Goal: Find specific page/section: Find specific page/section

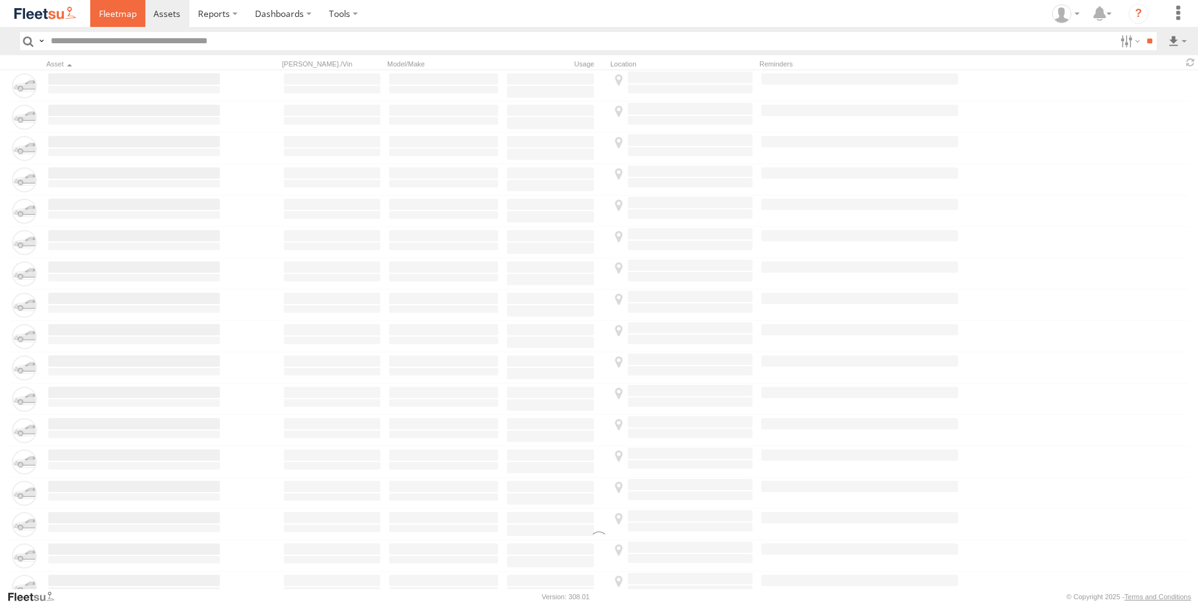
click at [105, 14] on span at bounding box center [118, 14] width 38 height 12
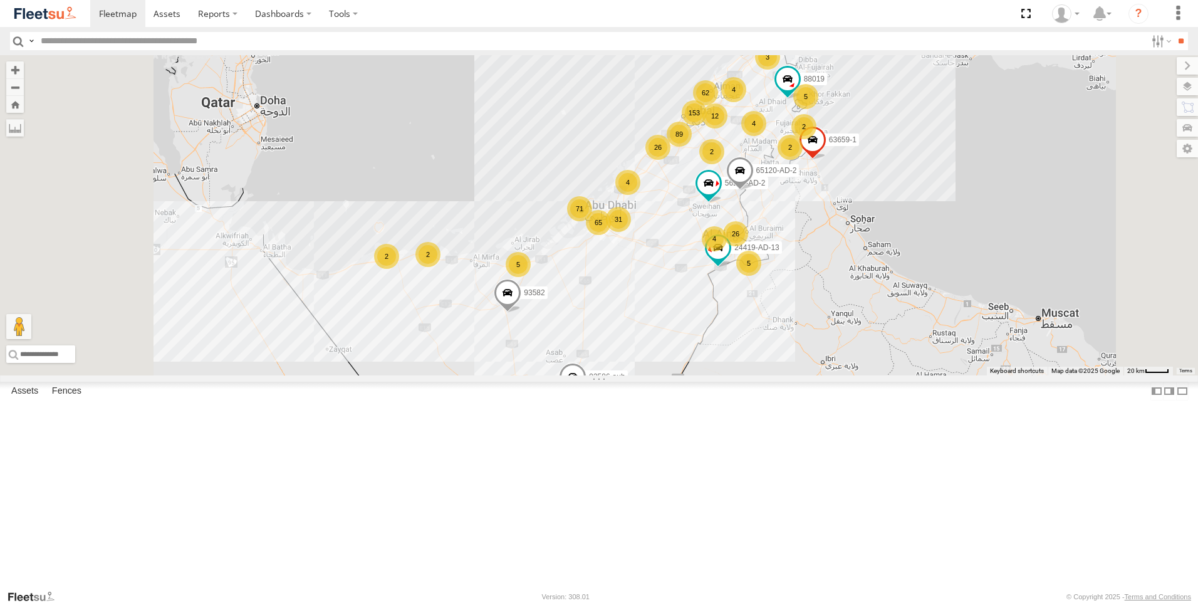
click at [1189, 108] on label at bounding box center [1187, 107] width 21 height 18
click at [1152, 86] on label at bounding box center [1175, 87] width 46 height 18
click at [0, 0] on label at bounding box center [0, 0] width 0 height 0
click at [0, 0] on span "Fences" at bounding box center [0, 0] width 0 height 0
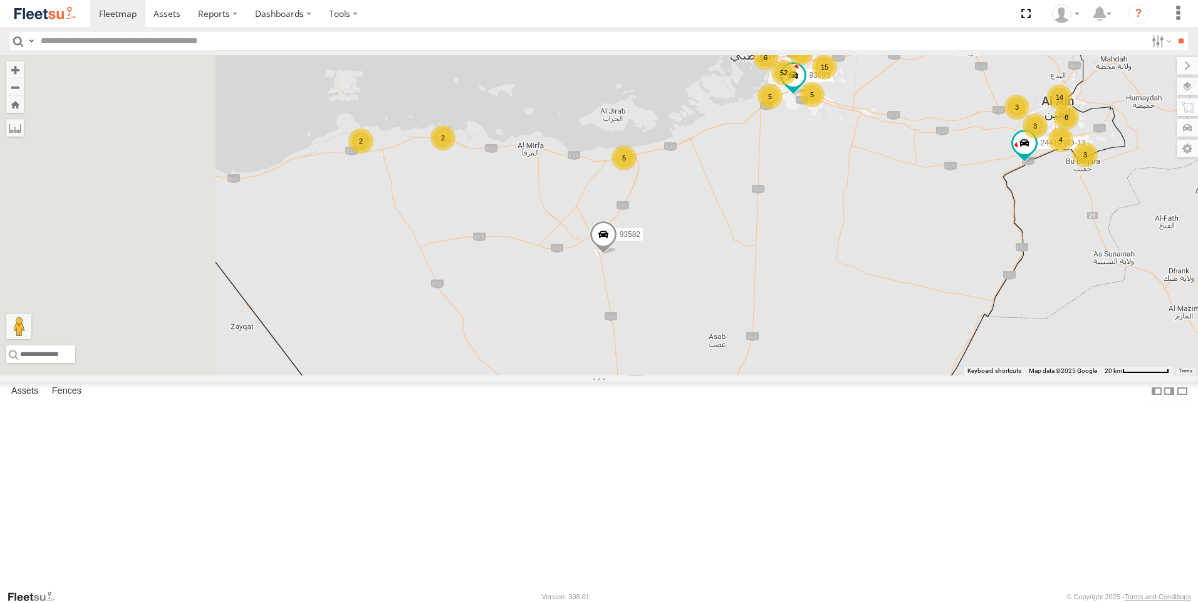
drag, startPoint x: 724, startPoint y: 360, endPoint x: 884, endPoint y: 233, distance: 204.3
click at [884, 233] on div "63659-1 93582 88019 65120-AD-2 93586-auh 86859 56295-AD-2 24419-AD-13 84 53 44 …" at bounding box center [599, 215] width 1198 height 320
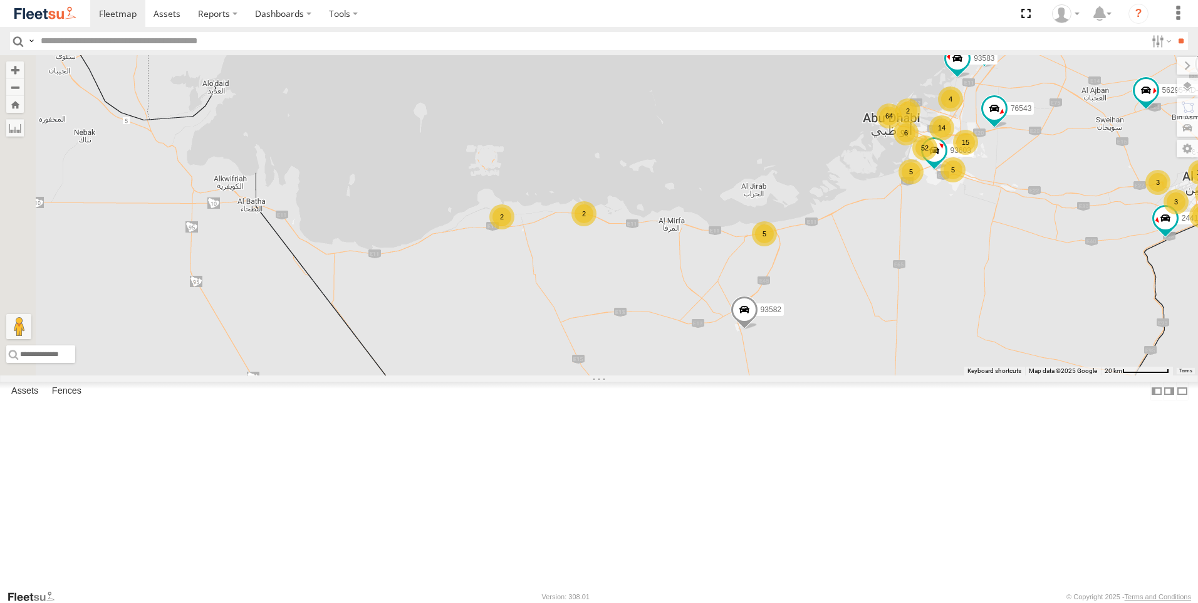
drag, startPoint x: 690, startPoint y: 283, endPoint x: 831, endPoint y: 365, distance: 163.4
click at [831, 365] on div "63659-1 93582 88019 65120-AD-2 93586-auh 86859 56295-AD-2 24419-AD-13 84 53 44 …" at bounding box center [599, 215] width 1198 height 320
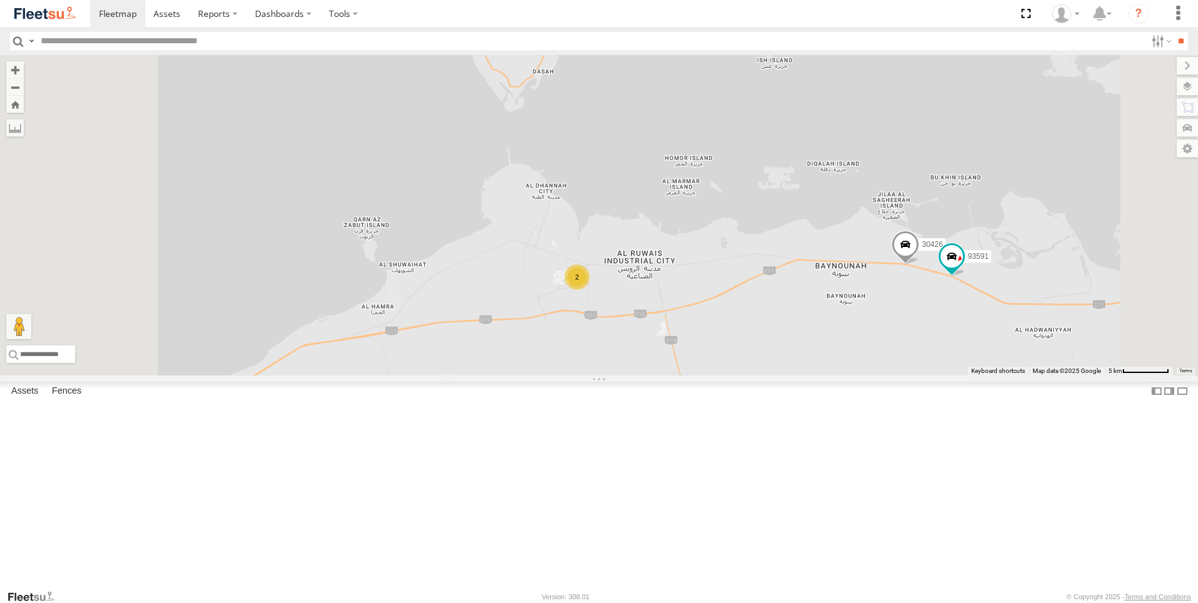
click at [590, 289] on div "2" at bounding box center [577, 276] width 25 height 25
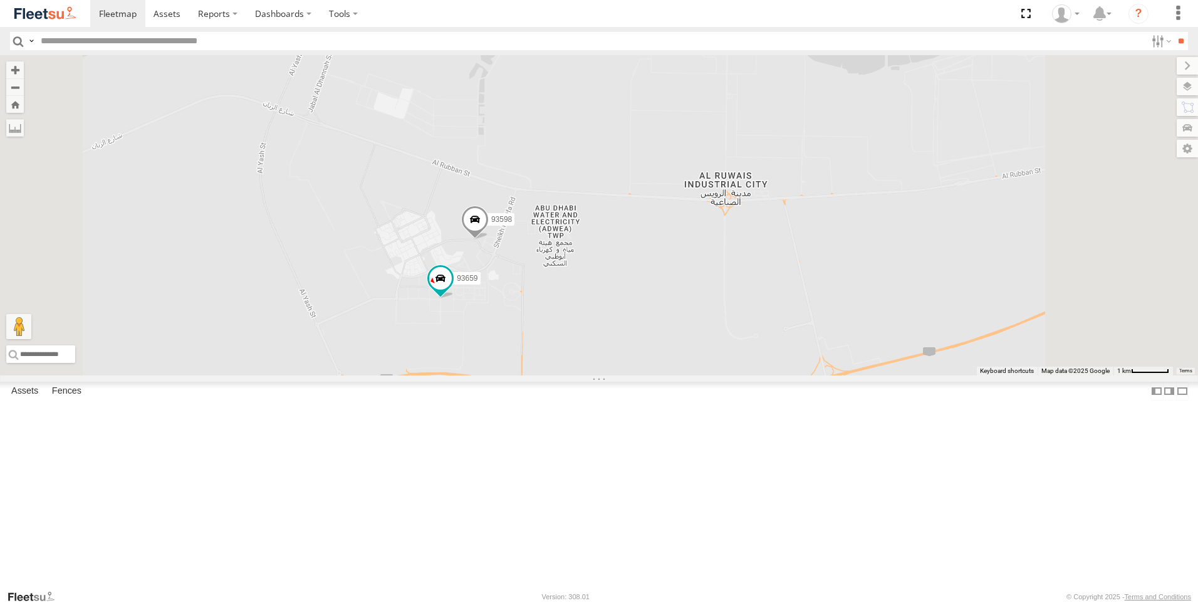
click at [489, 239] on span at bounding box center [475, 223] width 28 height 34
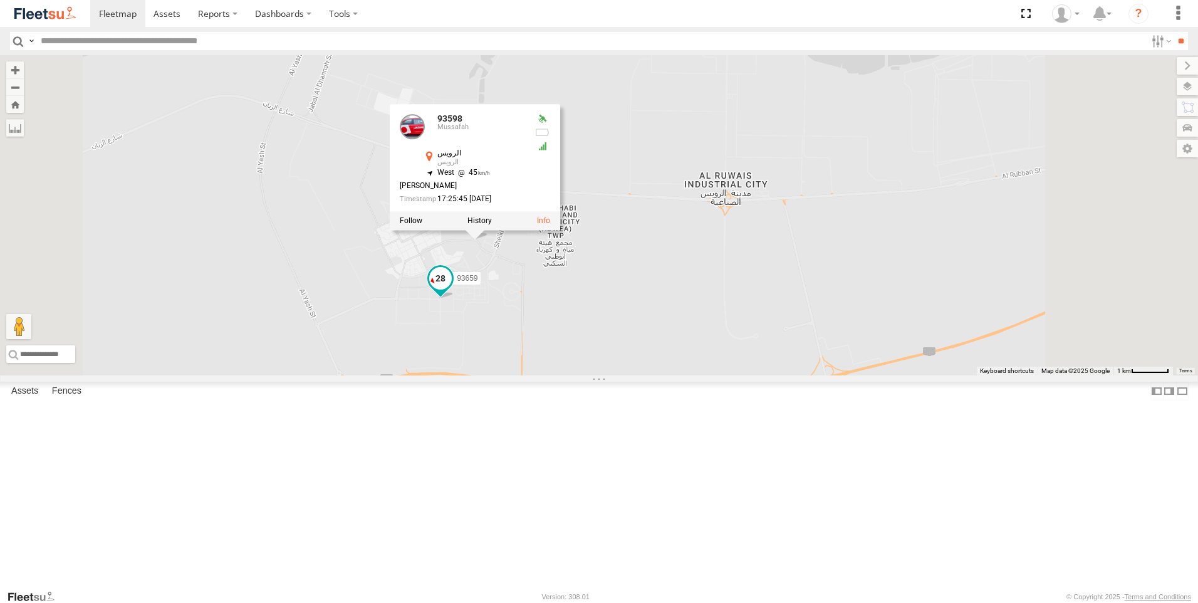
click at [452, 289] on span at bounding box center [440, 278] width 23 height 23
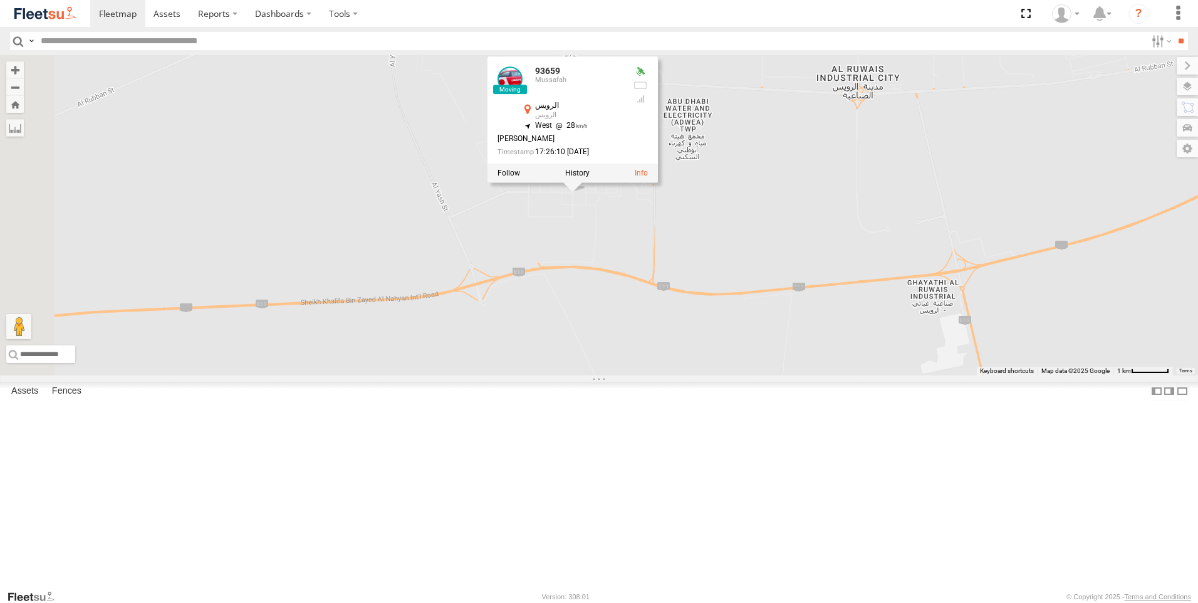
drag, startPoint x: 813, startPoint y: 459, endPoint x: 942, endPoint y: 350, distance: 169.4
click at [942, 350] on div "63659-1 93582 88019 65120-AD-2 93586-auh 86859 56295-AD-2 24419-AD-13 30792 935…" at bounding box center [599, 215] width 1198 height 320
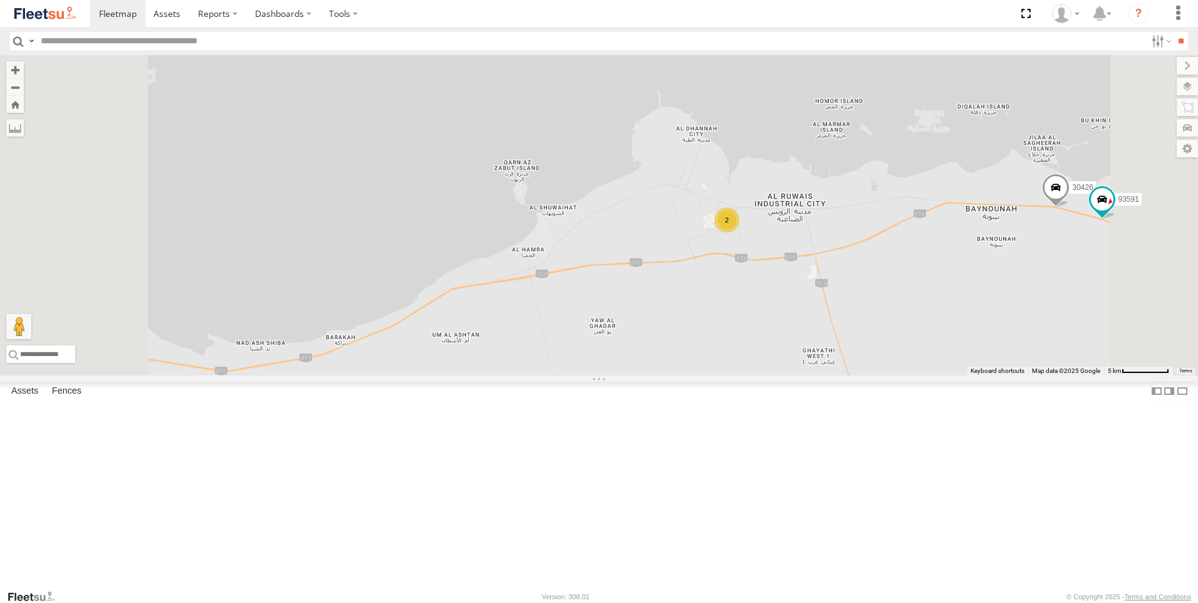
click at [873, 375] on div "63659-1 93582 88019 65120-AD-2 93586-auh 86859 56295-AD-2 24419-AD-13 30792 935…" at bounding box center [599, 215] width 1198 height 320
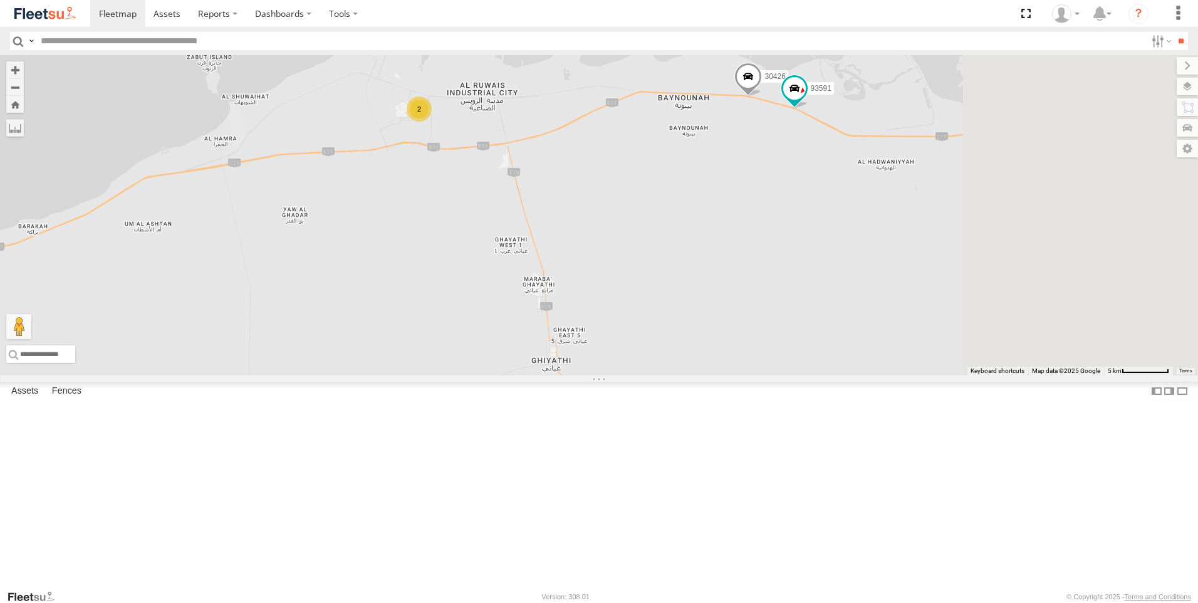
drag, startPoint x: 907, startPoint y: 412, endPoint x: 600, endPoint y: 301, distance: 327.2
click at [600, 301] on div "63659-1 93582 88019 65120-AD-2 93586-auh 86859 56295-AD-2 24419-AD-13 30792 935…" at bounding box center [599, 215] width 1198 height 320
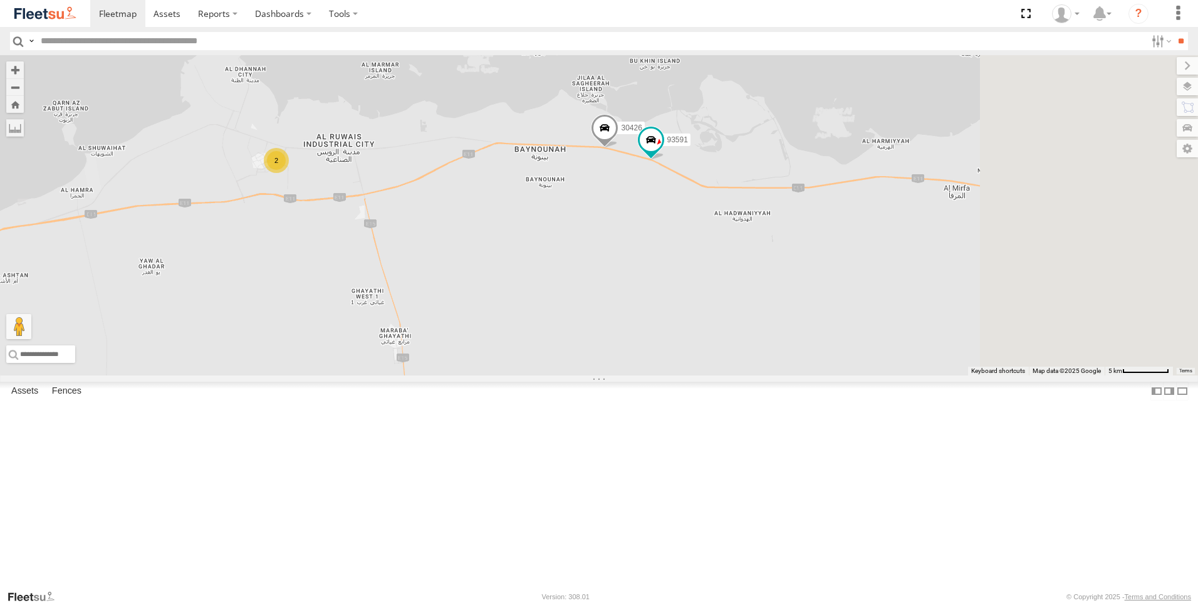
drag, startPoint x: 878, startPoint y: 283, endPoint x: 741, endPoint y: 336, distance: 147.0
click at [741, 336] on div "63659-1 93582 88019 65120-AD-2 93586-auh 86859 56295-AD-2 24419-AD-13 30792 935…" at bounding box center [599, 215] width 1198 height 320
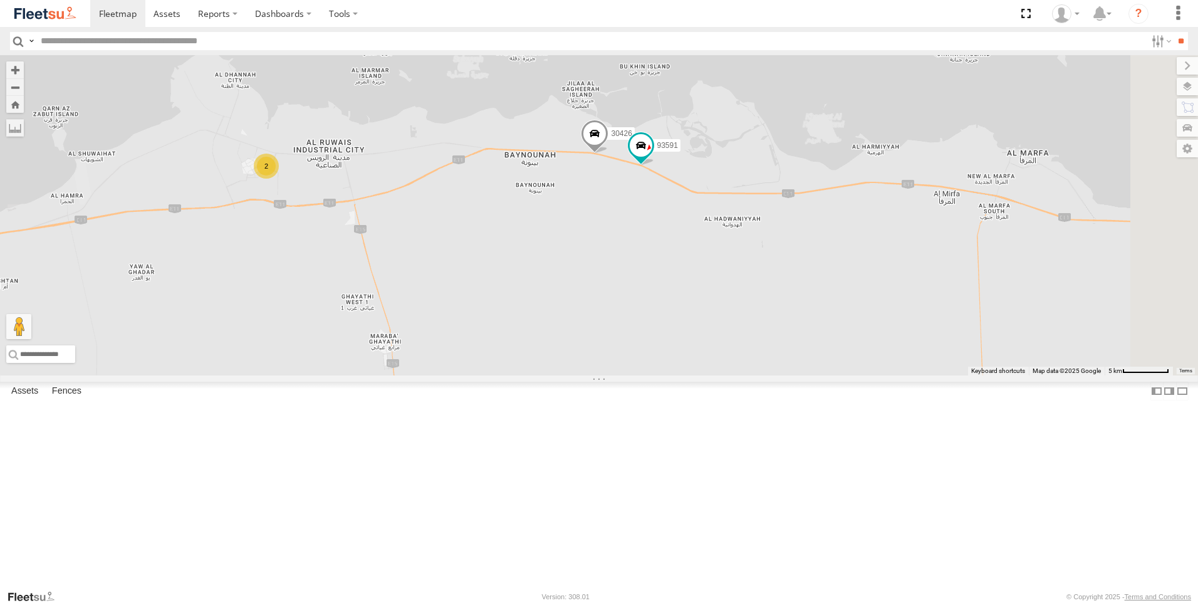
click at [608, 154] on span at bounding box center [595, 137] width 28 height 34
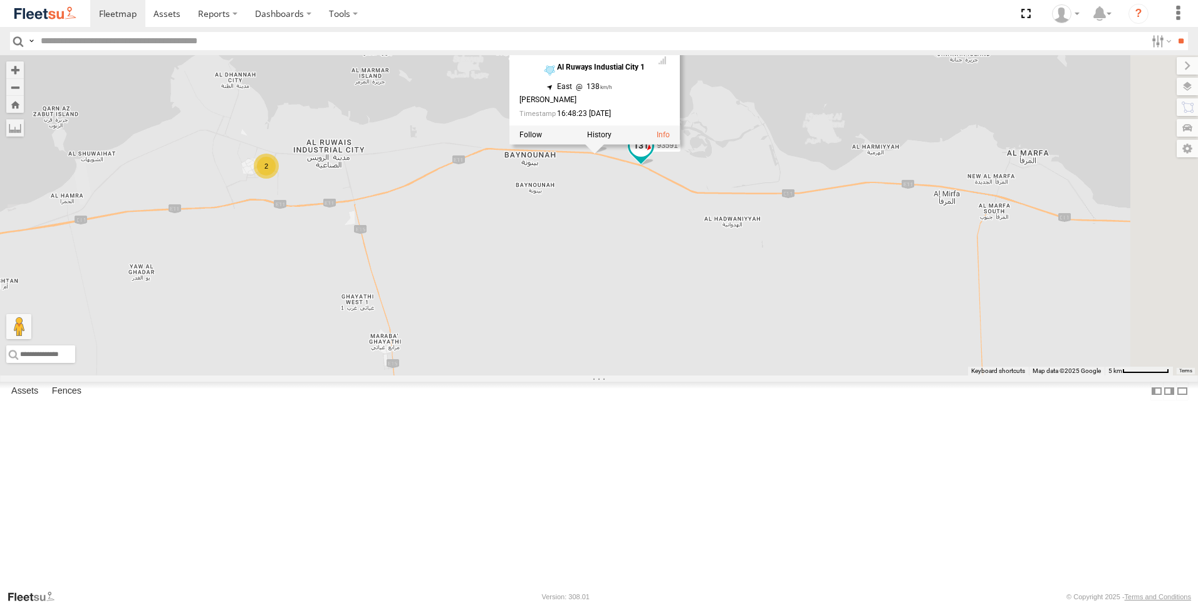
click at [652, 157] on span at bounding box center [641, 145] width 23 height 23
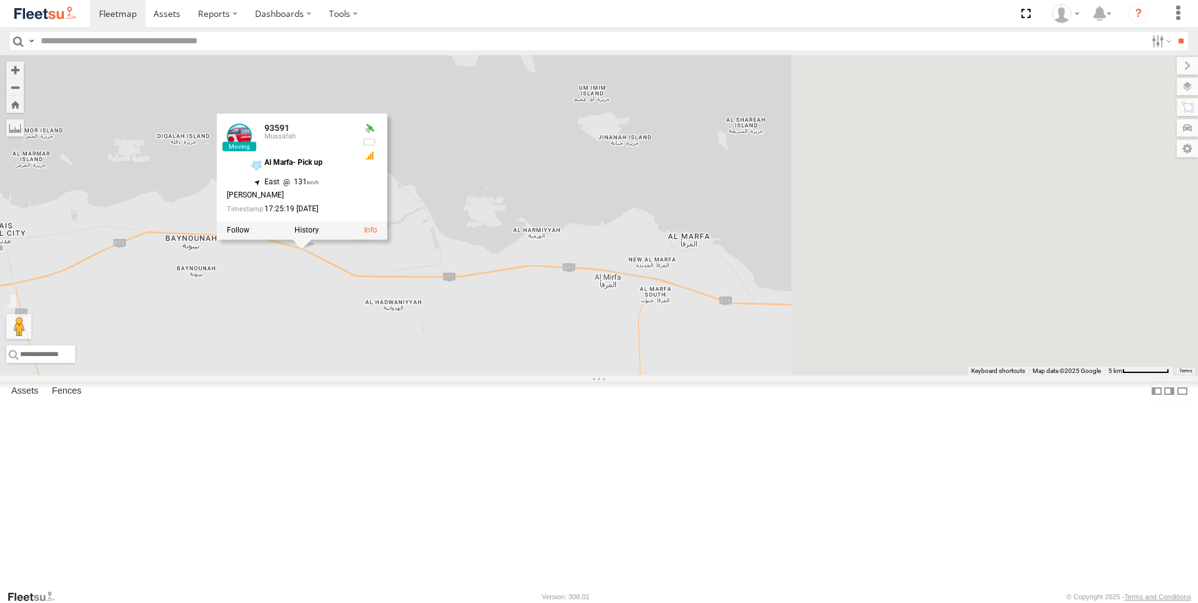
drag, startPoint x: 862, startPoint y: 363, endPoint x: 508, endPoint y: 453, distance: 365.8
click at [508, 375] on div "63659-1 93582 88019 65120-AD-2 93586-auh 86859 56295-AD-2 24419-AD-13 30792 935…" at bounding box center [599, 215] width 1198 height 320
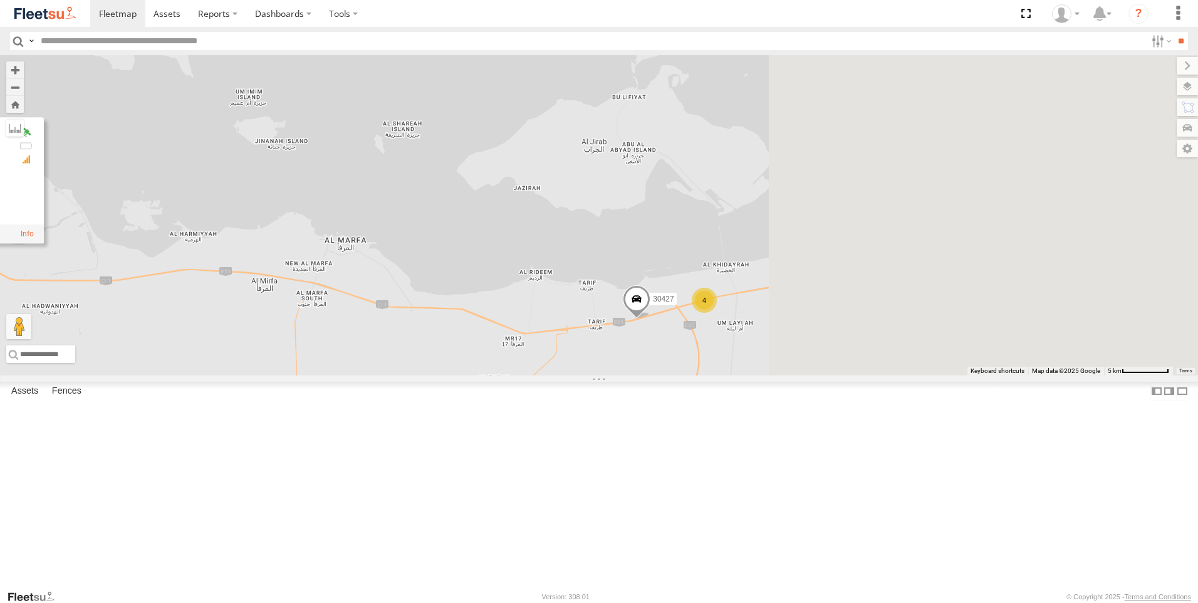
drag, startPoint x: 473, startPoint y: 389, endPoint x: 434, endPoint y: 393, distance: 39.7
click at [434, 375] on div "63659-1 93582 88019 65120-AD-2 93586-auh 86859 56295-AD-2 24419-AD-13 30792 935…" at bounding box center [599, 215] width 1198 height 320
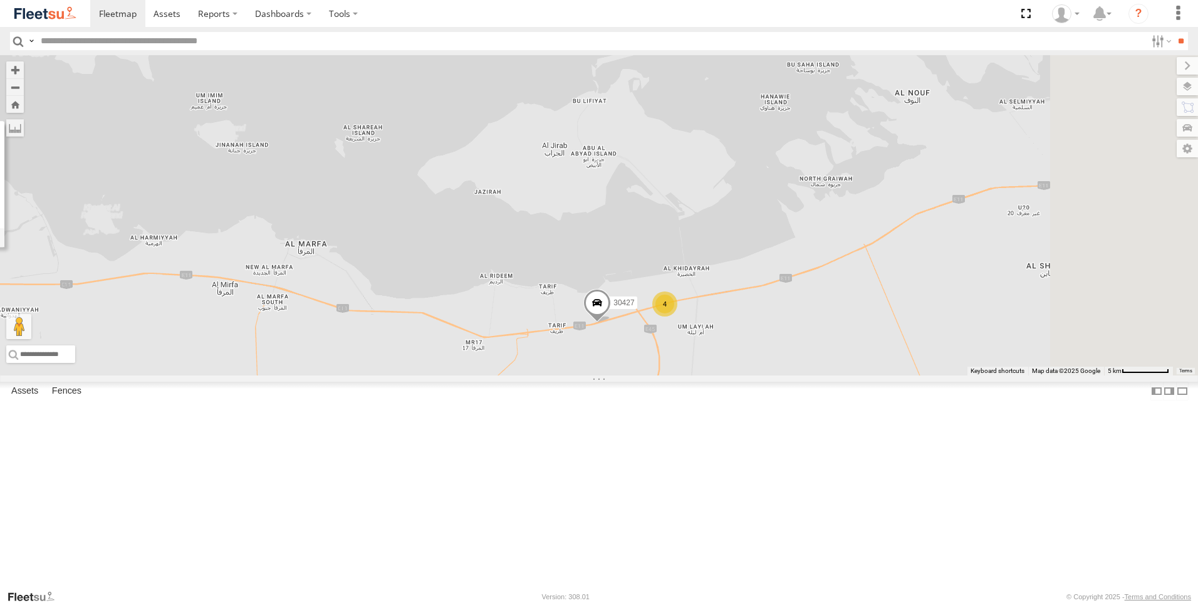
click at [611, 323] on span at bounding box center [597, 306] width 28 height 34
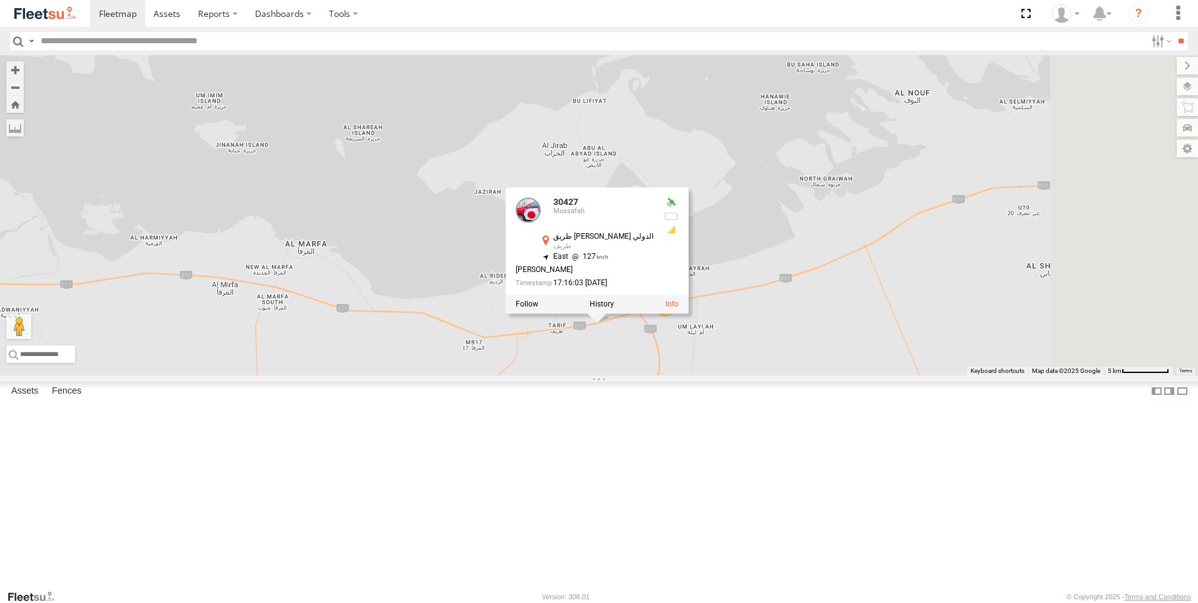
click at [704, 375] on div "63659-1 93582 88019 65120-AD-2 93586-auh 86859 56295-AD-2 24419-AD-13 30792 935…" at bounding box center [599, 215] width 1198 height 320
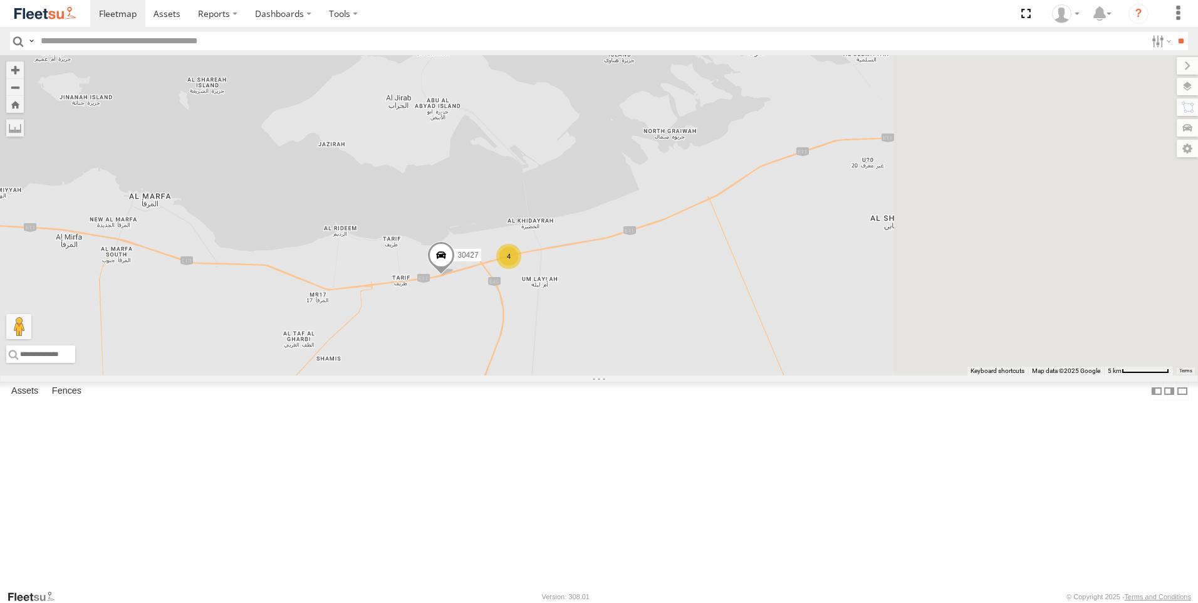
drag, startPoint x: 788, startPoint y: 489, endPoint x: 632, endPoint y: 442, distance: 163.1
click at [632, 375] on div "63659-1 93582 88019 65120-AD-2 93586-auh 86859 56295-AD-2 24419-AD-13 30792 935…" at bounding box center [599, 215] width 1198 height 320
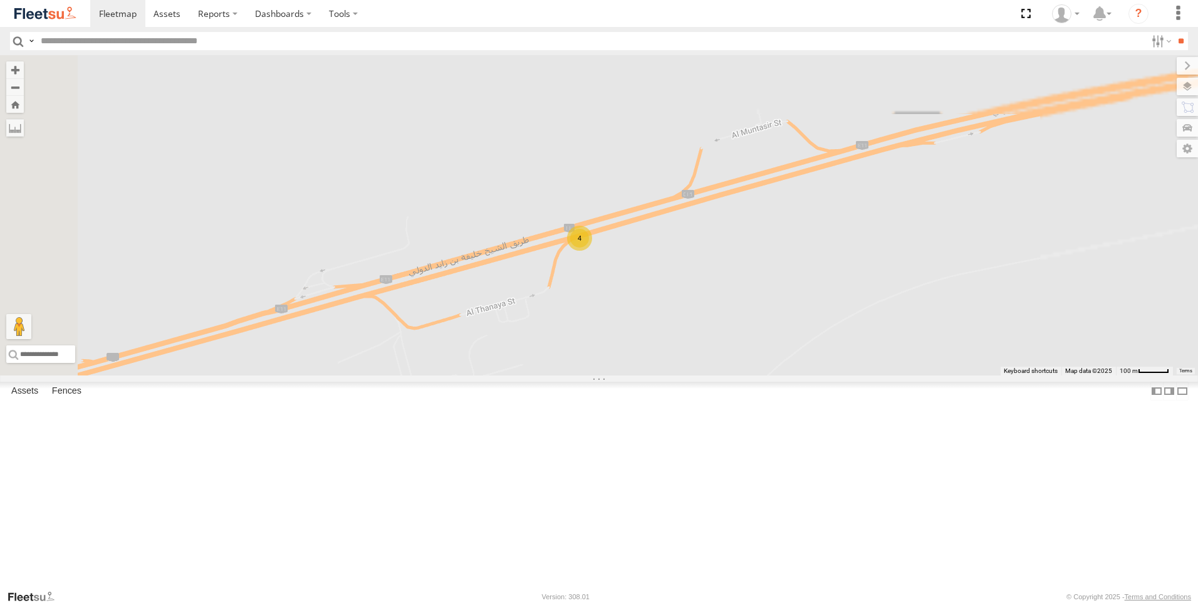
drag, startPoint x: 763, startPoint y: 439, endPoint x: 763, endPoint y: 471, distance: 32.0
click at [763, 375] on div "63659-1 93582 88019 65120-AD-2 93586-auh 86859 56295-AD-2 24419-AD-13 30792 935…" at bounding box center [599, 215] width 1198 height 320
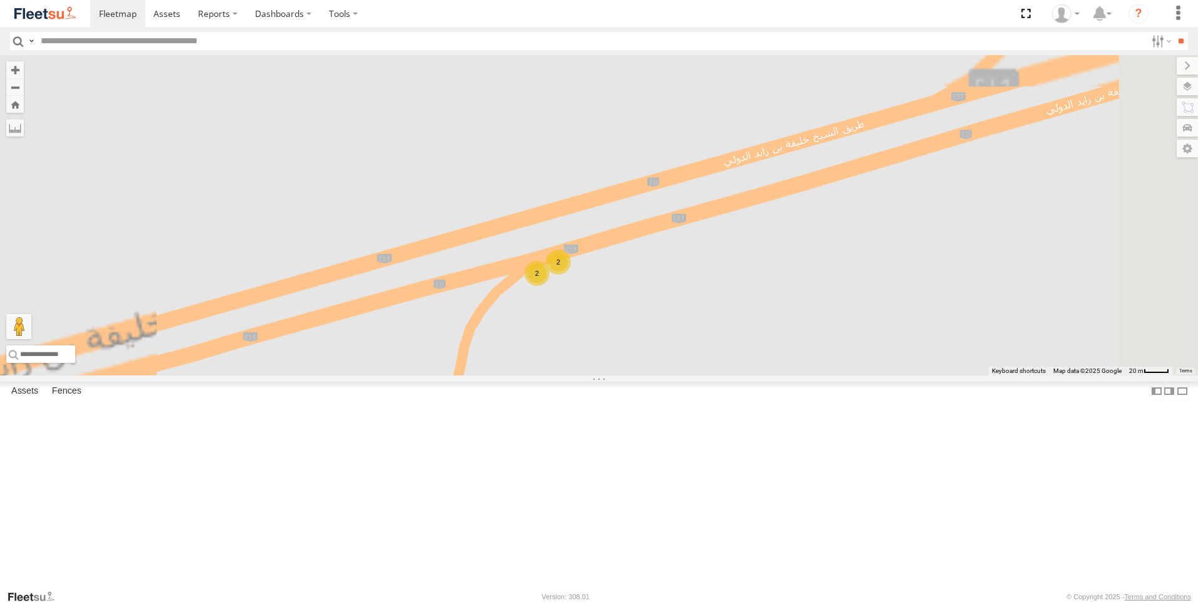
drag, startPoint x: 728, startPoint y: 297, endPoint x: 746, endPoint y: 463, distance: 167.0
click at [752, 375] on div "63659-1 93582 88019 65120-AD-2 93586-auh 86859 56295-AD-2 24419-AD-13 30792 935…" at bounding box center [599, 215] width 1198 height 320
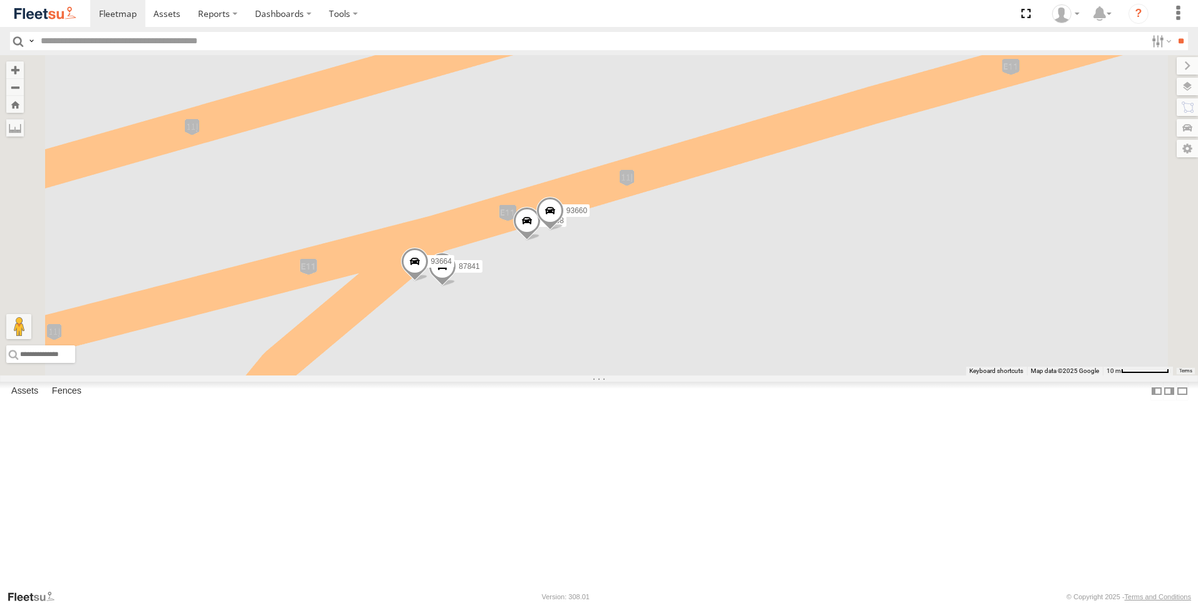
drag, startPoint x: 646, startPoint y: 281, endPoint x: 695, endPoint y: 414, distance: 140.9
click at [695, 375] on div "63659-1 93582 88019 65120-AD-2 93586-auh 86859 56295-AD-2 24419-AD-13 30792 935…" at bounding box center [599, 215] width 1198 height 320
click at [429, 283] on span at bounding box center [415, 266] width 28 height 34
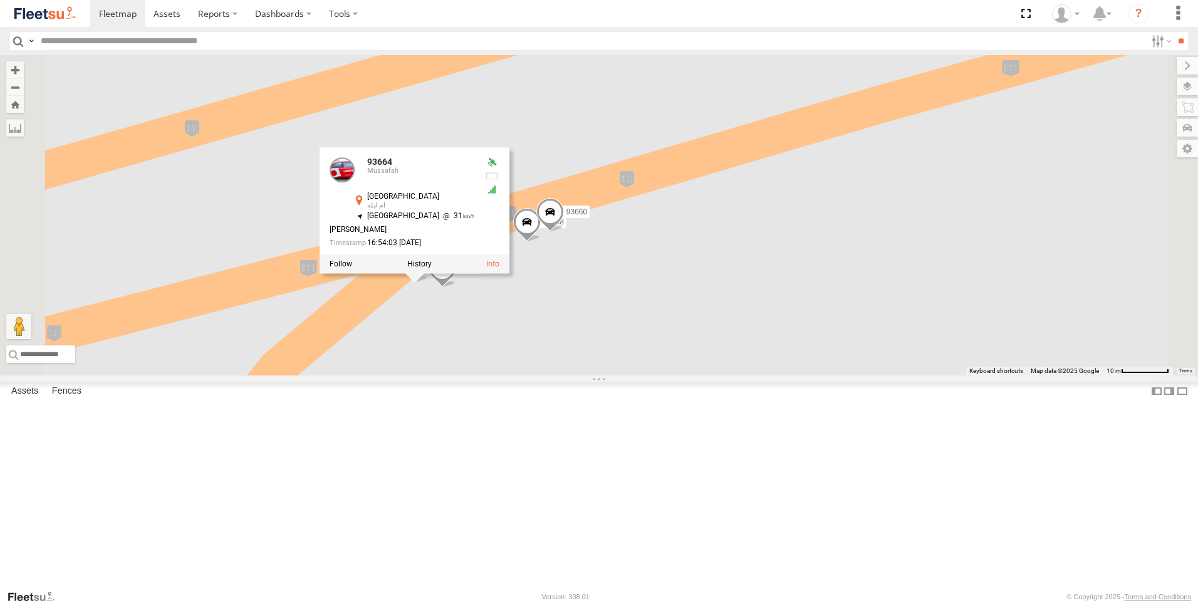
click at [456, 288] on span at bounding box center [443, 271] width 28 height 34
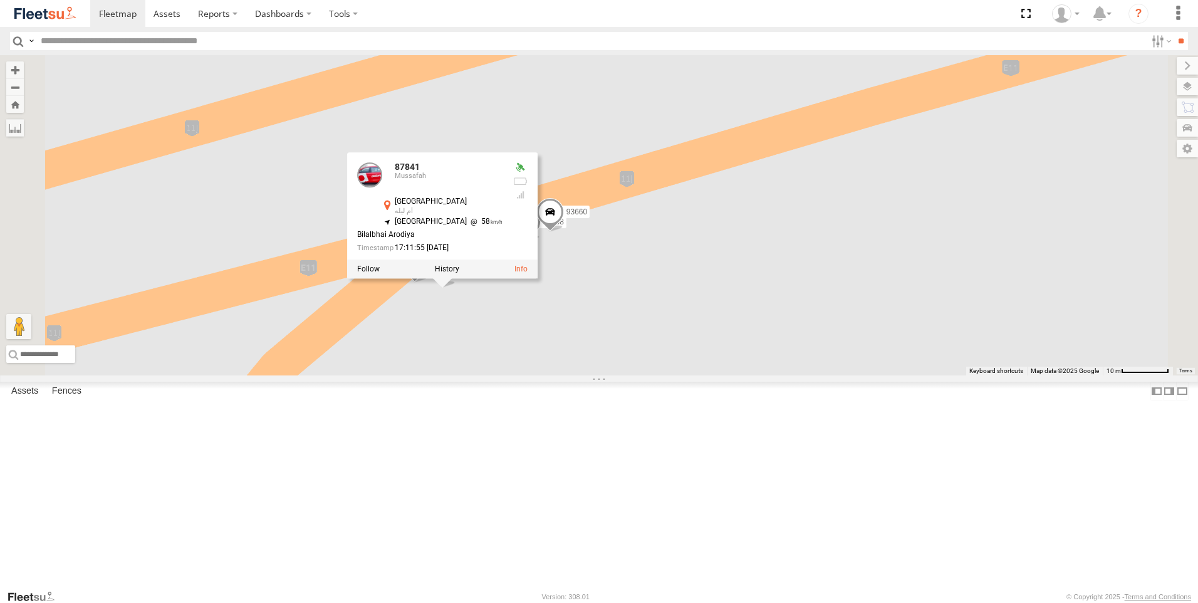
click at [655, 375] on div "63659-1 93582 88019 65120-AD-2 93586-auh 86859 56295-AD-2 24419-AD-13 30792 935…" at bounding box center [599, 215] width 1198 height 320
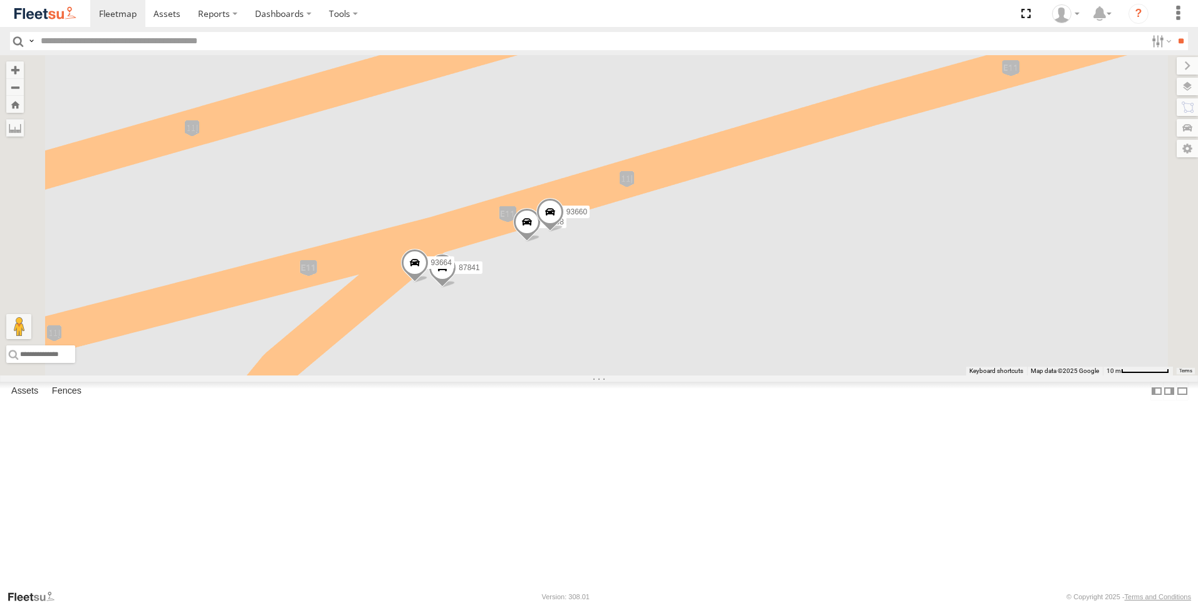
click at [541, 242] on span at bounding box center [527, 225] width 28 height 34
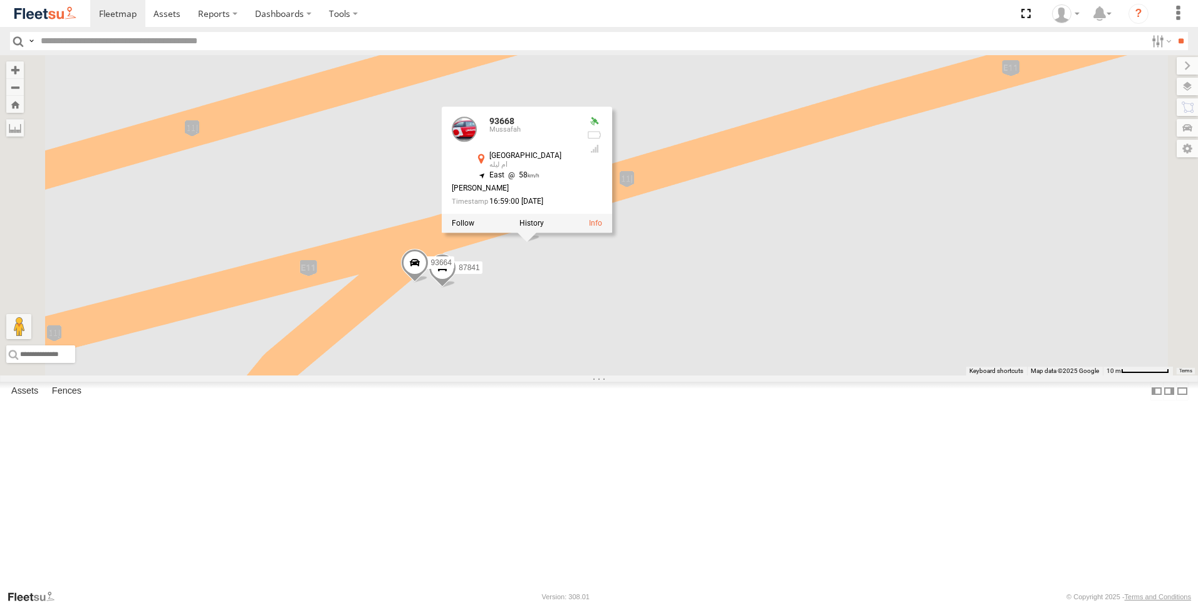
click at [669, 375] on div "63659-1 93582 88019 65120-AD-2 93586-auh 86859 56295-AD-2 24419-AD-13 30792 935…" at bounding box center [599, 215] width 1198 height 320
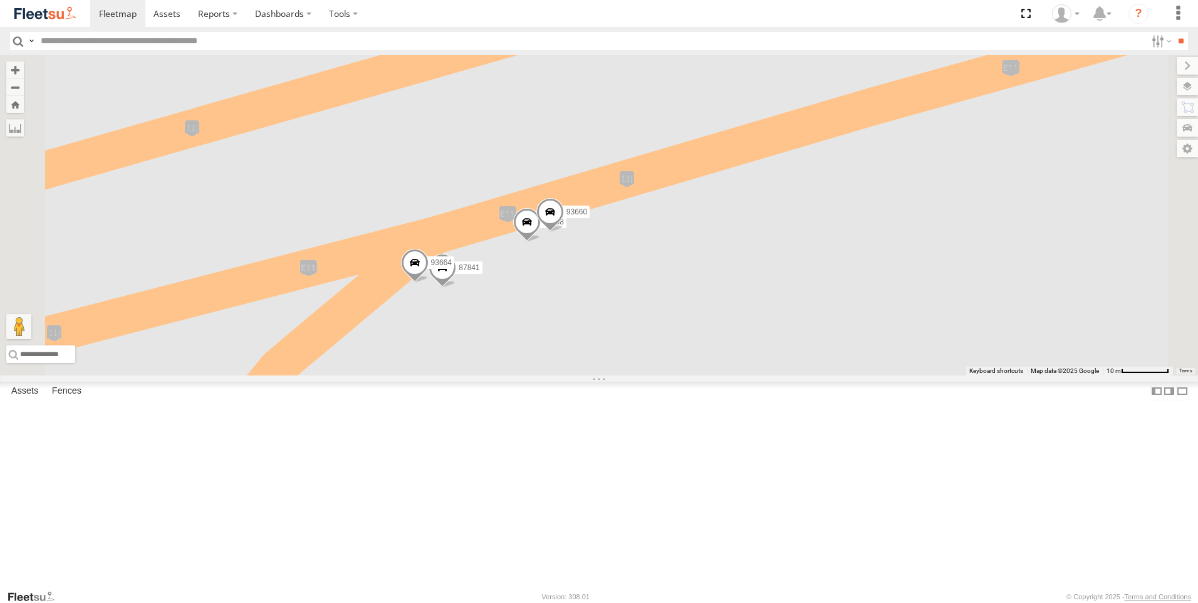
click at [564, 231] on span at bounding box center [550, 214] width 28 height 34
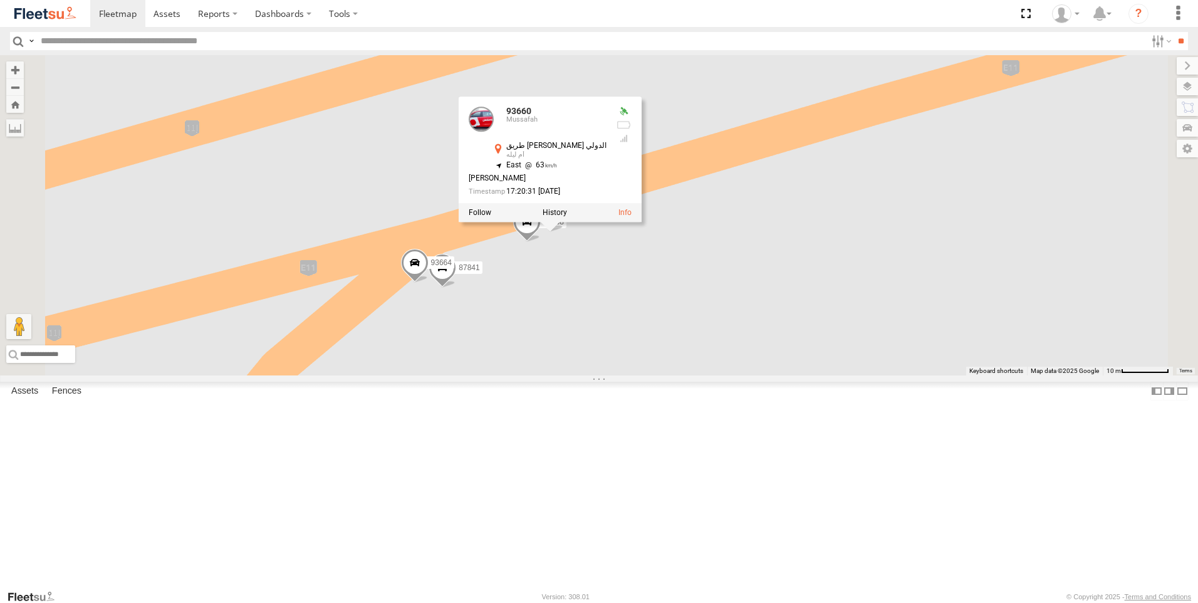
click at [694, 375] on div "63659-1 93582 88019 65120-AD-2 93586-auh 86859 56295-AD-2 24419-AD-13 30792 935…" at bounding box center [599, 215] width 1198 height 320
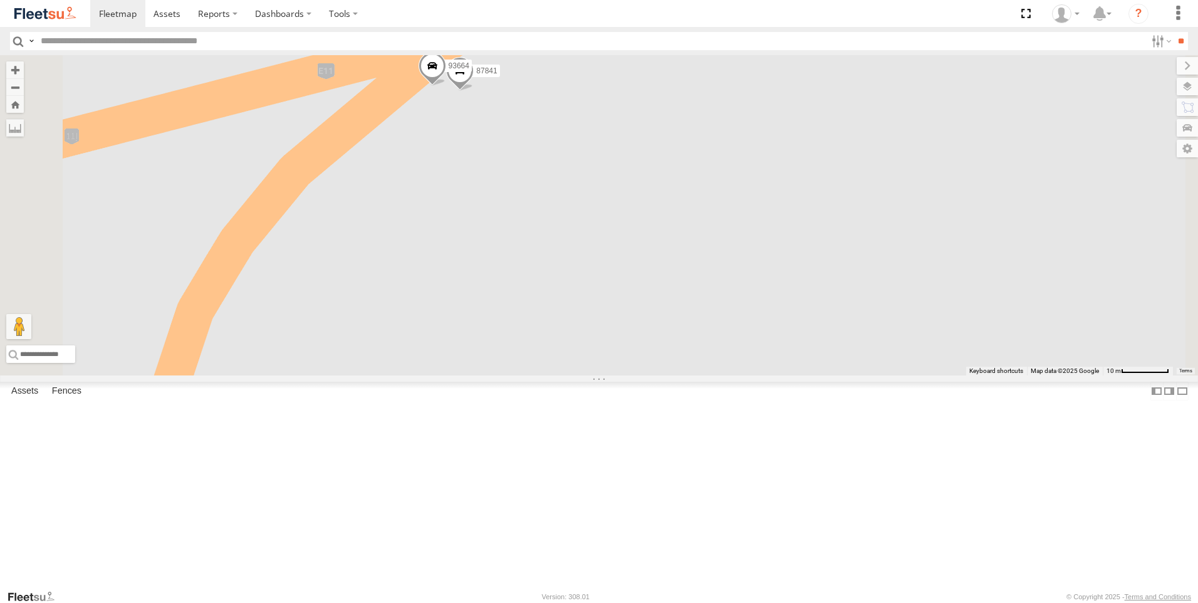
drag, startPoint x: 665, startPoint y: 499, endPoint x: 683, endPoint y: 299, distance: 200.1
click at [683, 299] on div "63659-1 93582 88019 65120-AD-2 93586-auh 86859 56295-AD-2 24419-AD-13 30792 935…" at bounding box center [599, 215] width 1198 height 320
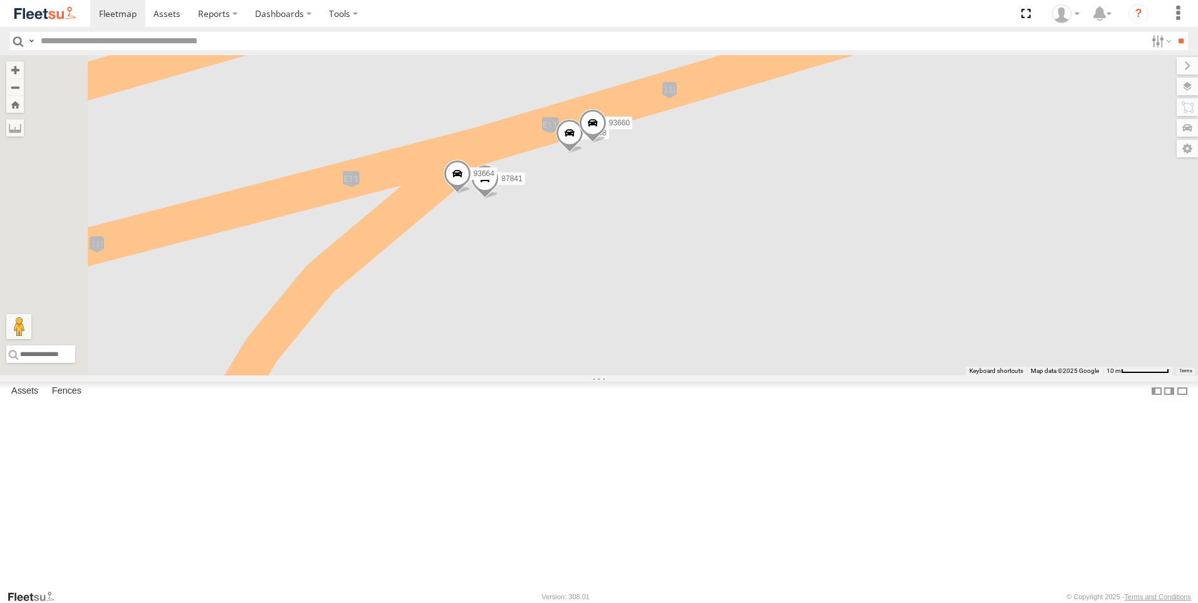
drag, startPoint x: 669, startPoint y: 305, endPoint x: 695, endPoint y: 416, distance: 113.8
click at [695, 375] on div "63659-1 93582 88019 65120-AD-2 93586-auh 86859 56295-AD-2 24419-AD-13 30792 935…" at bounding box center [599, 215] width 1198 height 320
click at [664, 375] on div "63659-1 93582 88019 65120-AD-2 93586-auh 86859 56295-AD-2 24419-AD-13 30792 935…" at bounding box center [599, 215] width 1198 height 320
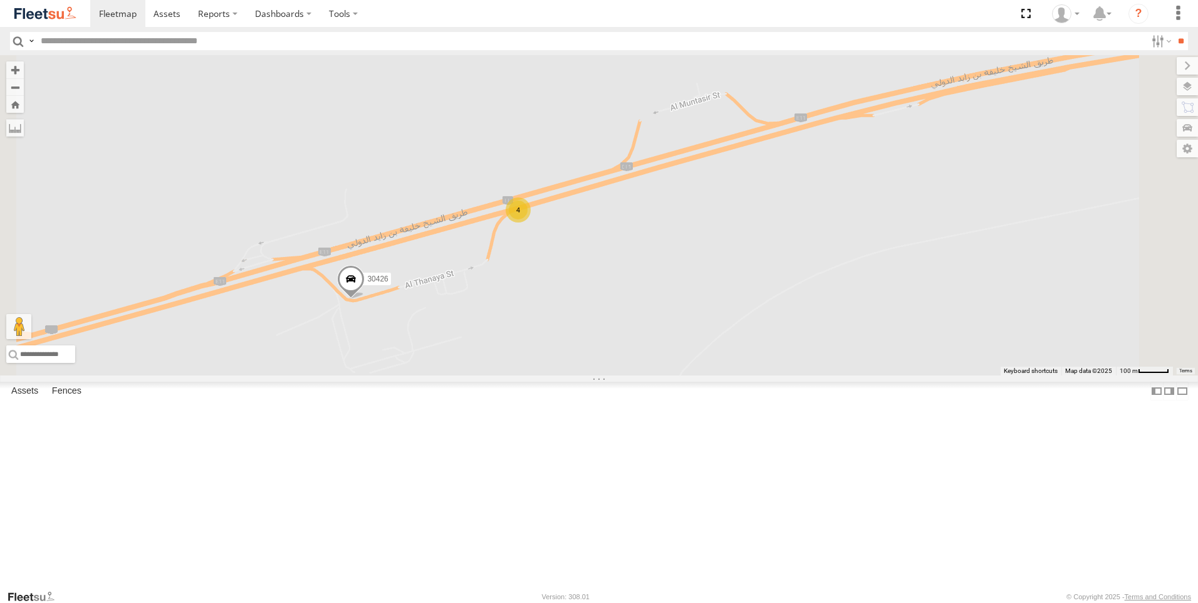
drag, startPoint x: 691, startPoint y: 587, endPoint x: 680, endPoint y: 474, distance: 113.3
click at [680, 375] on div "63659-1 93582 88019 65120-AD-2 93586-auh 86859 56295-AD-2 24419-AD-13 30792 935…" at bounding box center [599, 215] width 1198 height 320
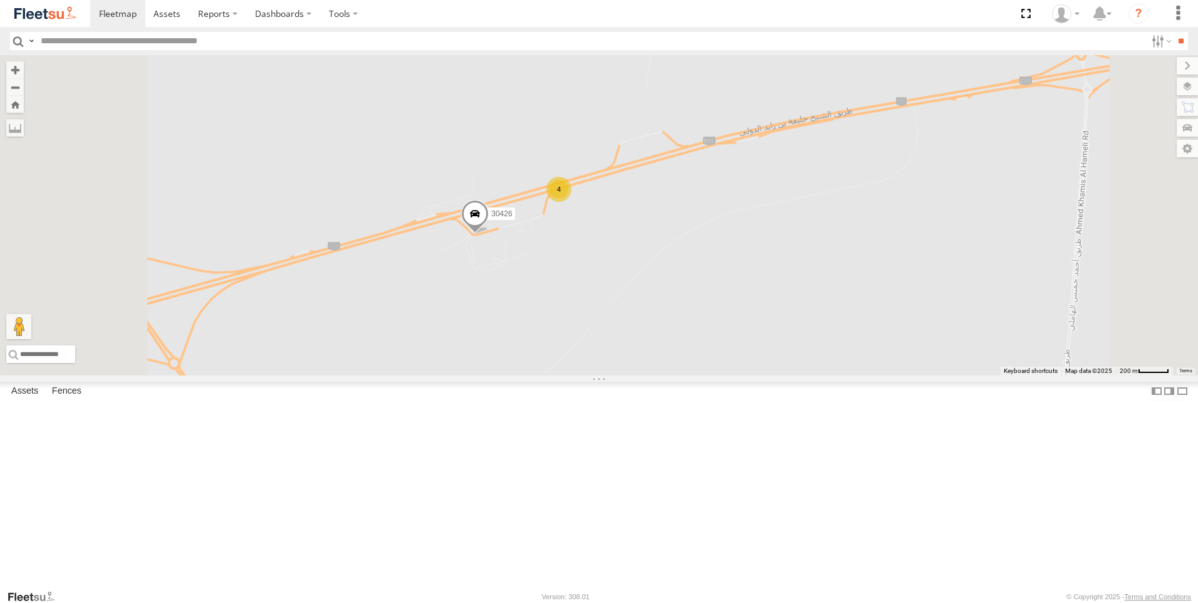
drag, startPoint x: 637, startPoint y: 465, endPoint x: 680, endPoint y: 405, distance: 73.2
click at [680, 375] on div "63659-1 93582 88019 65120-AD-2 93586-auh 86859 56295-AD-2 24419-AD-13 30792 935…" at bounding box center [599, 215] width 1198 height 320
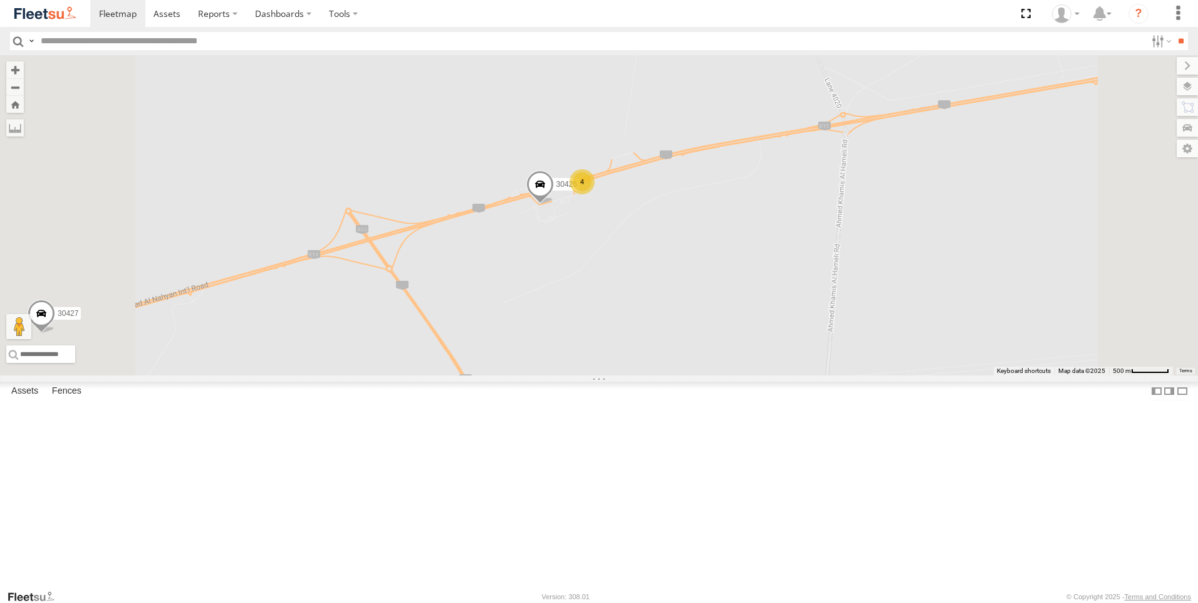
drag, startPoint x: 642, startPoint y: 472, endPoint x: 673, endPoint y: 410, distance: 69.8
click at [673, 375] on div "63659-1 93582 88019 65120-AD-2 93586-auh 86859 56295-AD-2 24419-AD-13 30792 935…" at bounding box center [599, 215] width 1198 height 320
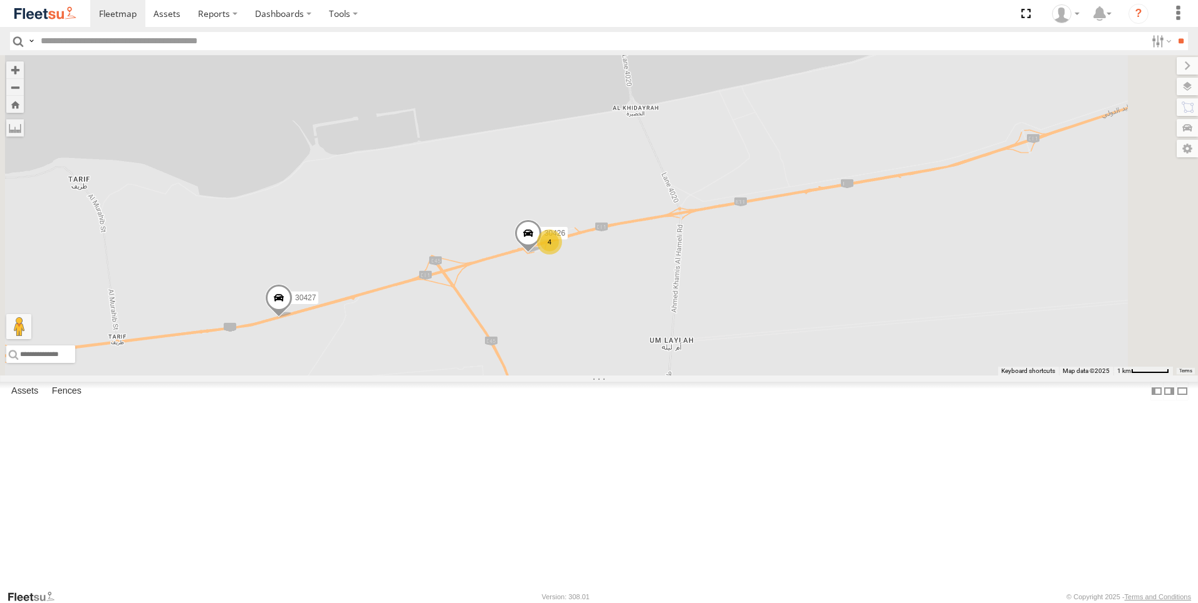
click at [293, 318] on span at bounding box center [279, 301] width 28 height 34
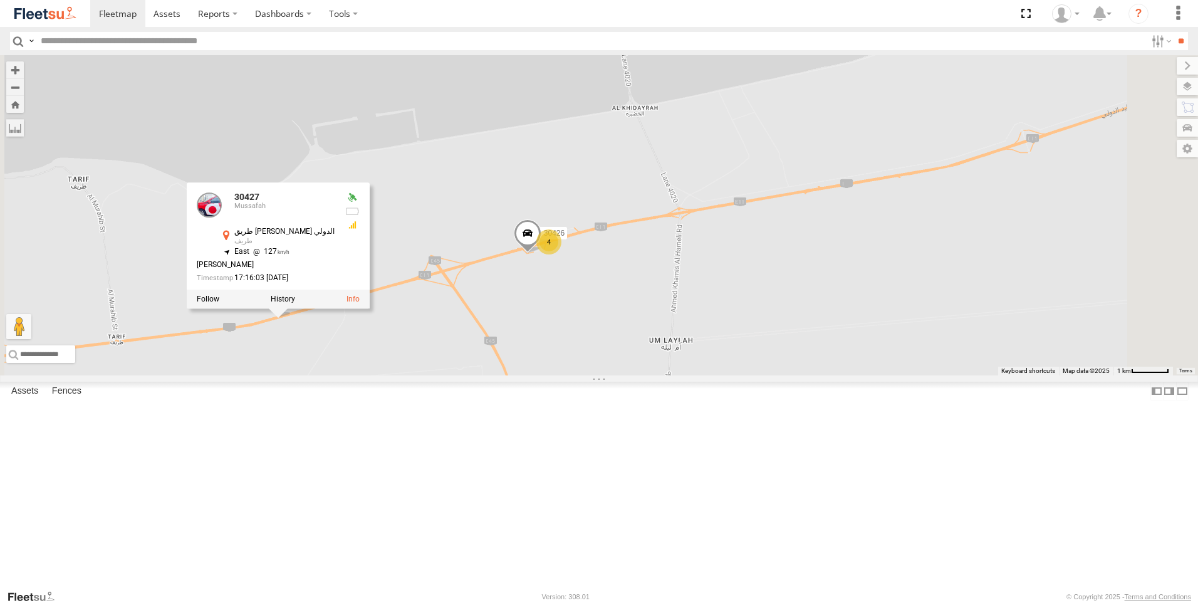
click at [449, 375] on div "63659-1 93582 88019 65120-AD-2 93586-auh 86859 56295-AD-2 24419-AD-13 30792 935…" at bounding box center [599, 215] width 1198 height 320
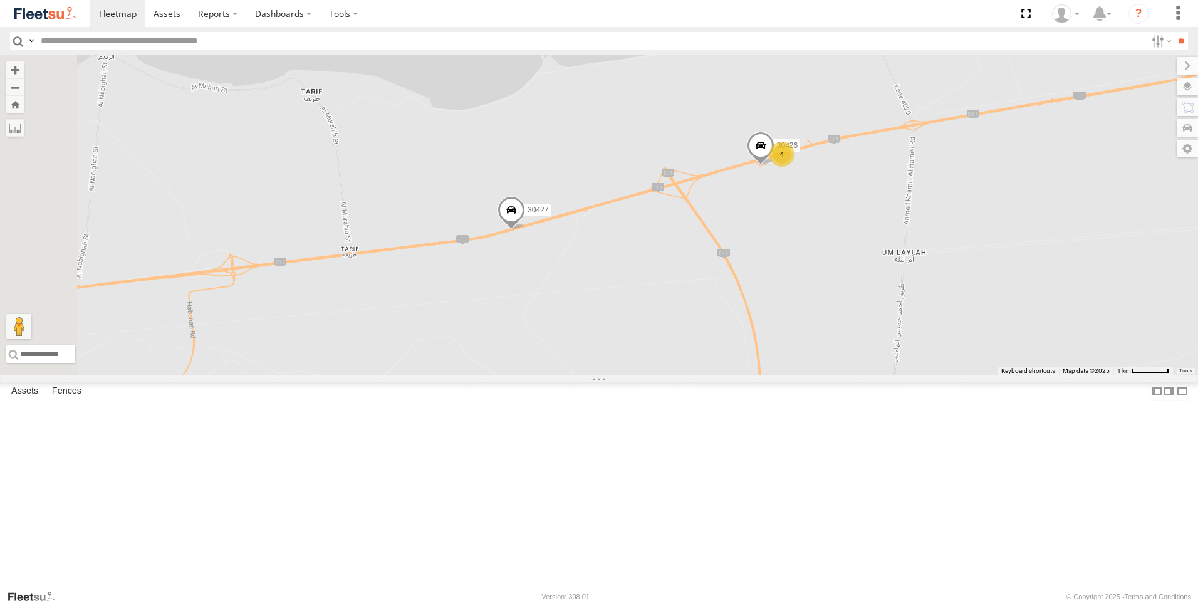
drag, startPoint x: 470, startPoint y: 497, endPoint x: 711, endPoint y: 406, distance: 258.0
click at [711, 375] on div "63659-1 93582 88019 65120-AD-2 93586-auh 86859 56295-AD-2 24419-AD-13 30792 935…" at bounding box center [599, 215] width 1198 height 320
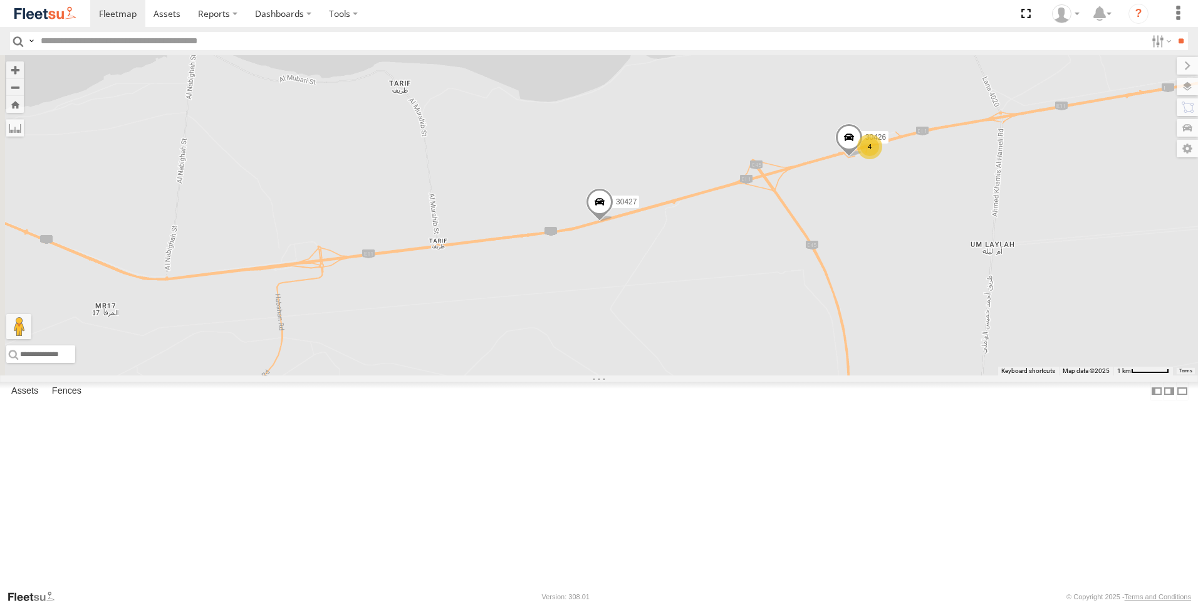
drag, startPoint x: 559, startPoint y: 445, endPoint x: 650, endPoint y: 437, distance: 91.2
click at [650, 375] on div "63659-1 93582 88019 65120-AD-2 93586-auh 86859 56295-AD-2 24419-AD-13 30792 935…" at bounding box center [599, 215] width 1198 height 320
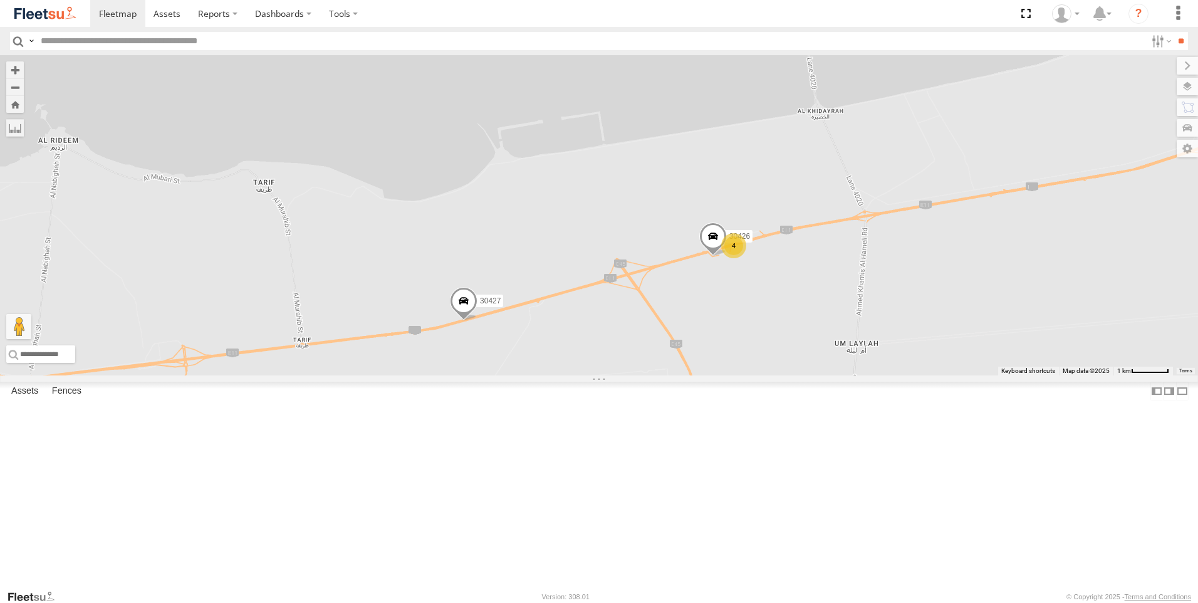
drag, startPoint x: 779, startPoint y: 420, endPoint x: 641, endPoint y: 521, distance: 170.8
click at [641, 375] on div "63659-1 93582 88019 65120-AD-2 93586-auh 86859 56295-AD-2 24419-AD-13 30792 935…" at bounding box center [599, 215] width 1198 height 320
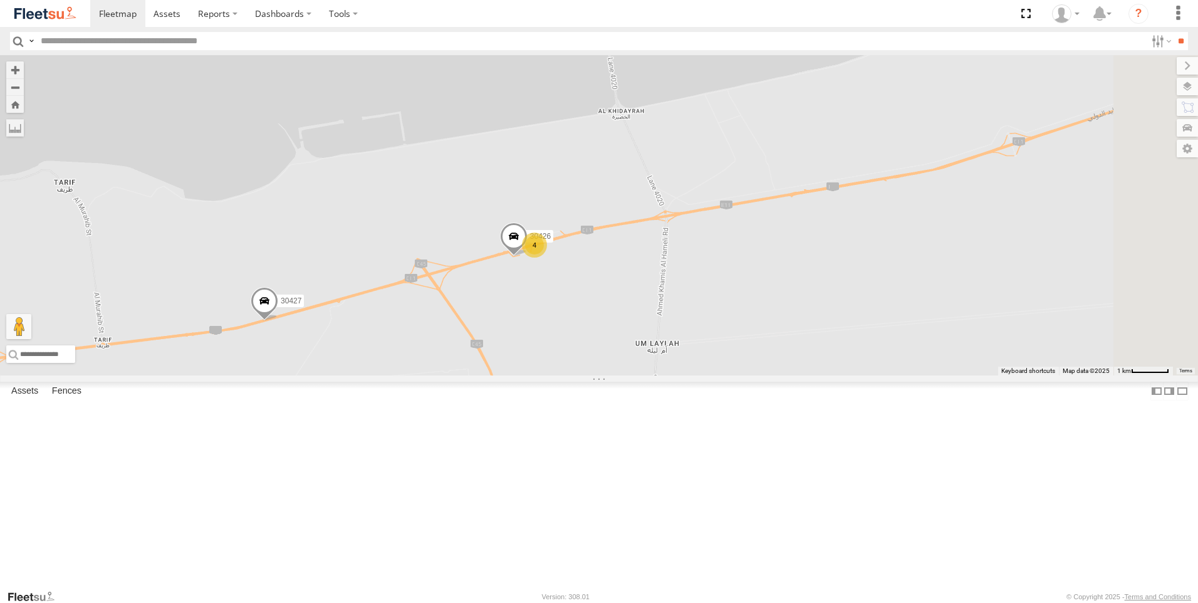
drag, startPoint x: 723, startPoint y: 460, endPoint x: 591, endPoint y: 459, distance: 132.2
click at [591, 375] on div "63659-1 93582 88019 65120-AD-2 93586-auh 86859 56295-AD-2 24419-AD-13 30792 935…" at bounding box center [599, 215] width 1198 height 320
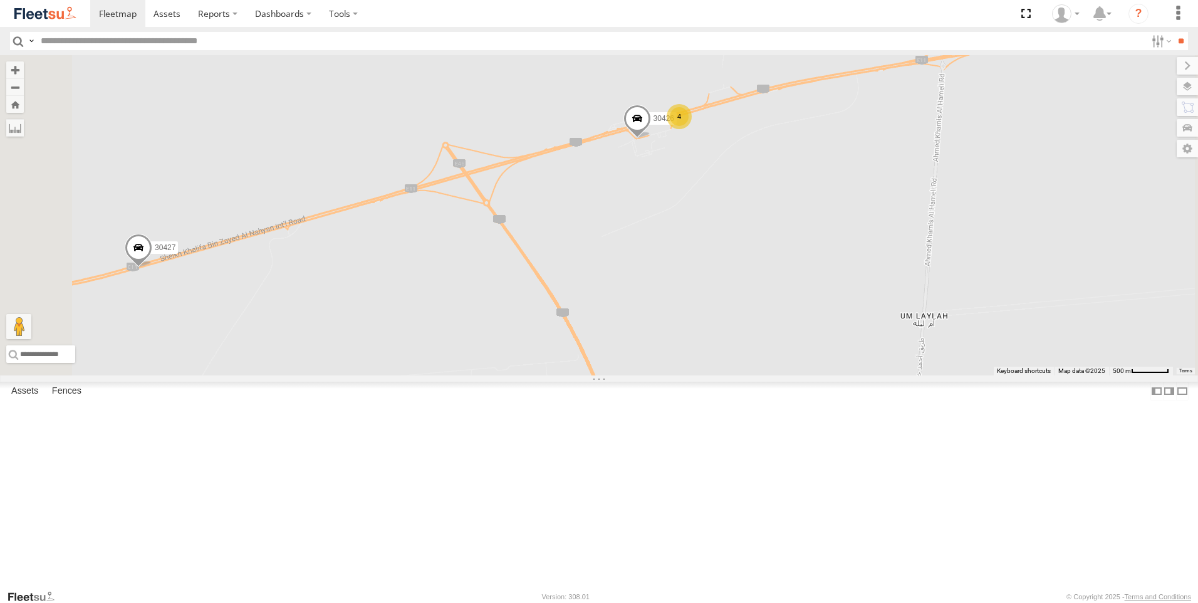
drag, startPoint x: 607, startPoint y: 426, endPoint x: 701, endPoint y: 370, distance: 109.6
click at [701, 370] on div "63659-1 93582 88019 65120-AD-2 93586-auh 86859 56295-AD-2 24419-AD-13 30792 935…" at bounding box center [599, 215] width 1198 height 320
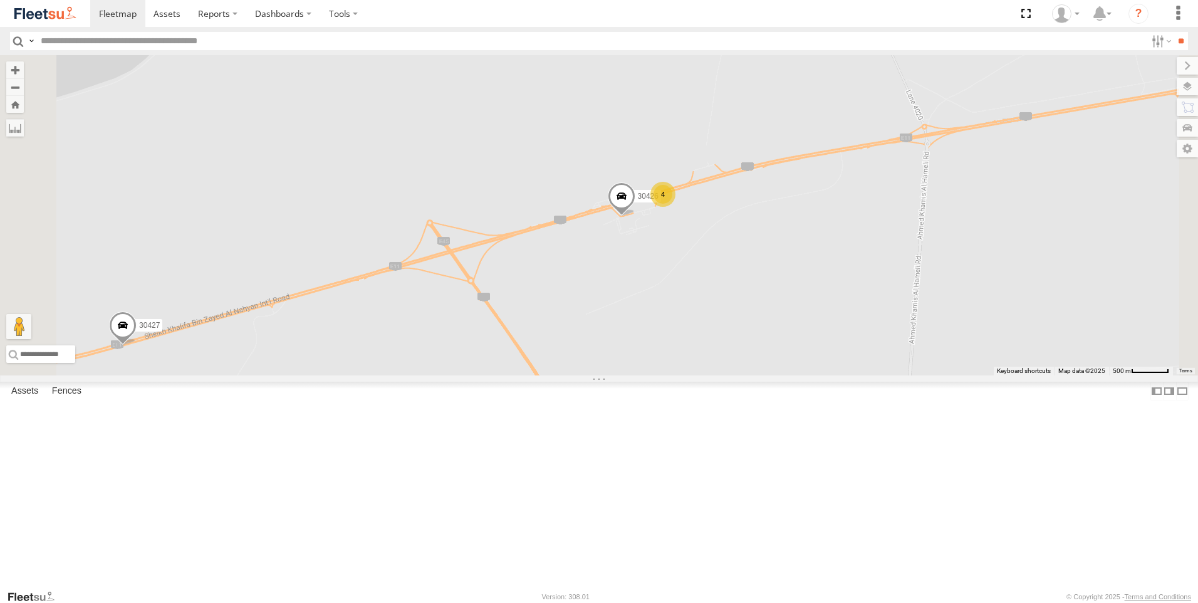
drag, startPoint x: 759, startPoint y: 315, endPoint x: 743, endPoint y: 400, distance: 86.8
click at [743, 375] on div "63659-1 93582 88019 65120-AD-2 93586-auh 86859 56295-AD-2 24419-AD-13 30792 935…" at bounding box center [599, 215] width 1198 height 320
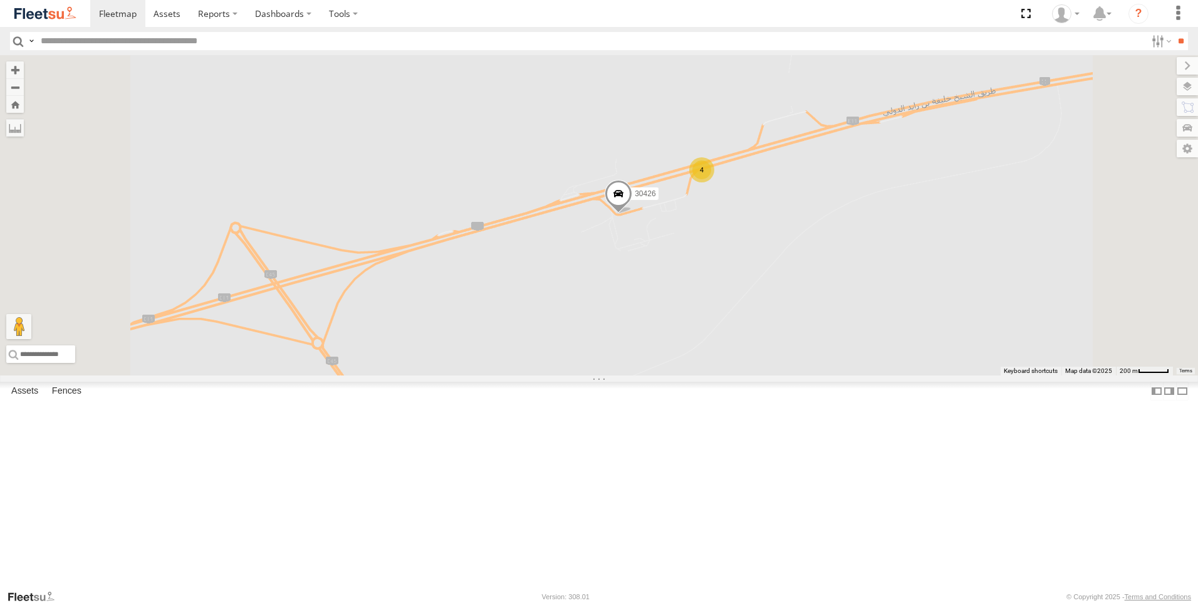
drag, startPoint x: 773, startPoint y: 363, endPoint x: 774, endPoint y: 392, distance: 29.5
click at [774, 375] on div "63659-1 93582 88019 65120-AD-2 93586-auh 86859 56295-AD-2 24419-AD-13 30792 935…" at bounding box center [599, 215] width 1198 height 320
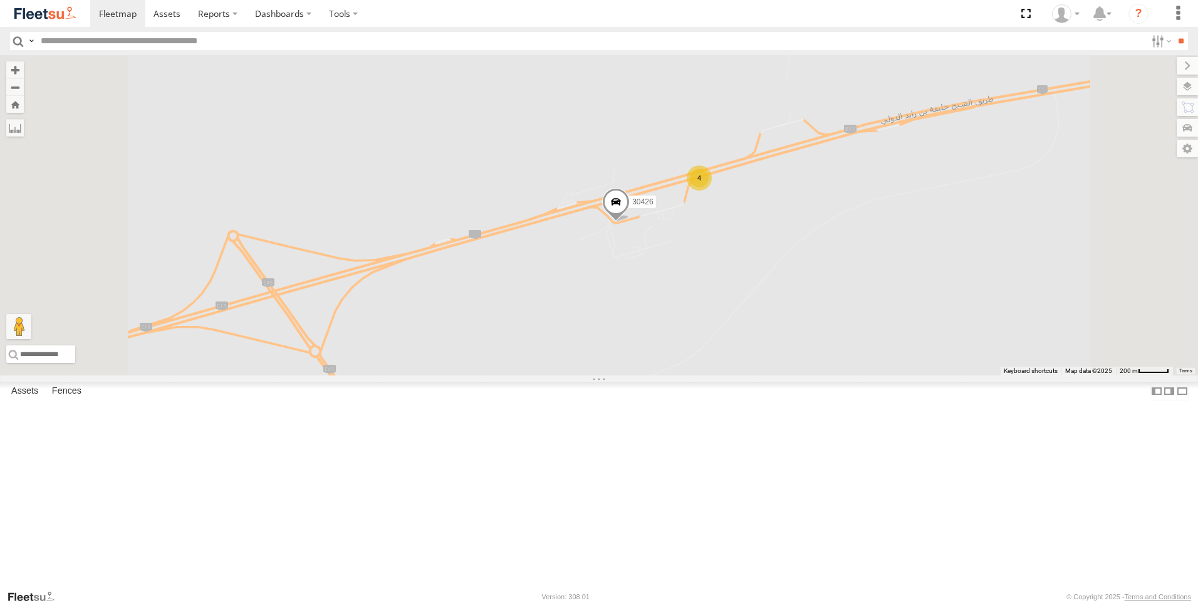
click at [712, 190] on div "4" at bounding box center [699, 177] width 25 height 25
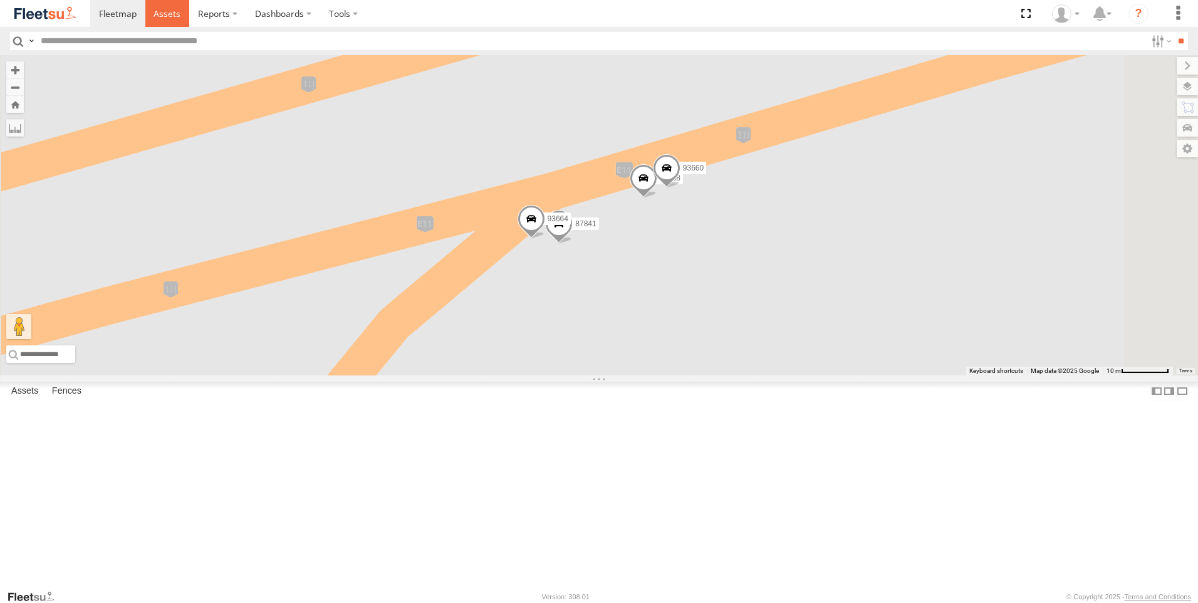
click at [167, 16] on span at bounding box center [167, 14] width 27 height 12
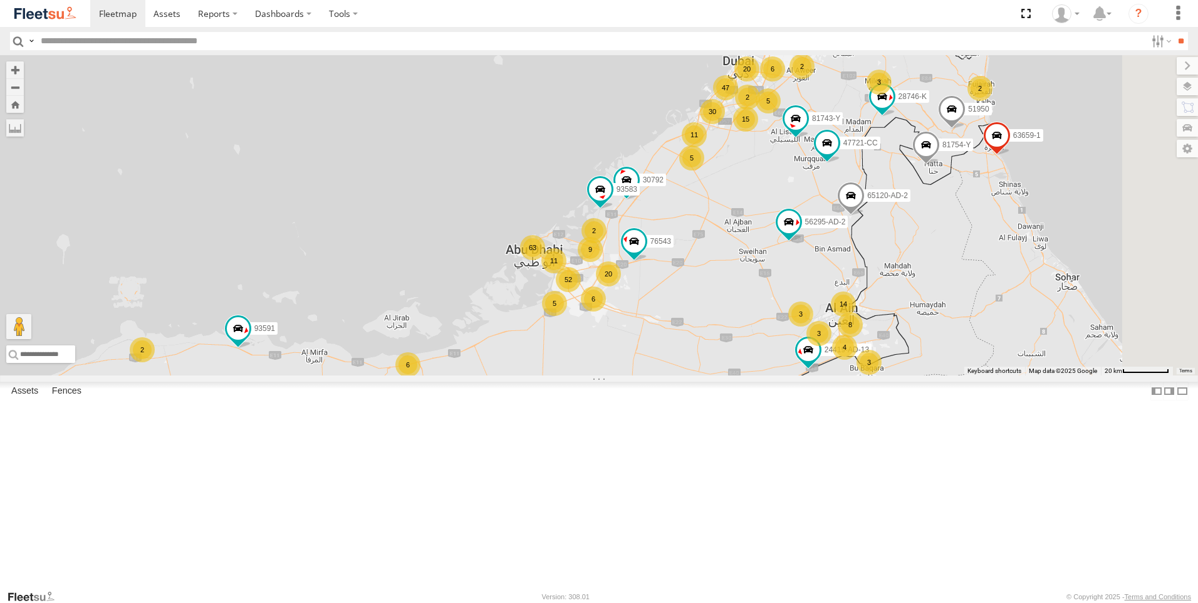
drag, startPoint x: 739, startPoint y: 371, endPoint x: 735, endPoint y: 509, distance: 138.5
click at [735, 375] on div "63659-1 93582 65120-AD-2 93586-auh 86859 56295-AD-2 24419-AD-13 93591 47 14 15 …" at bounding box center [599, 215] width 1198 height 320
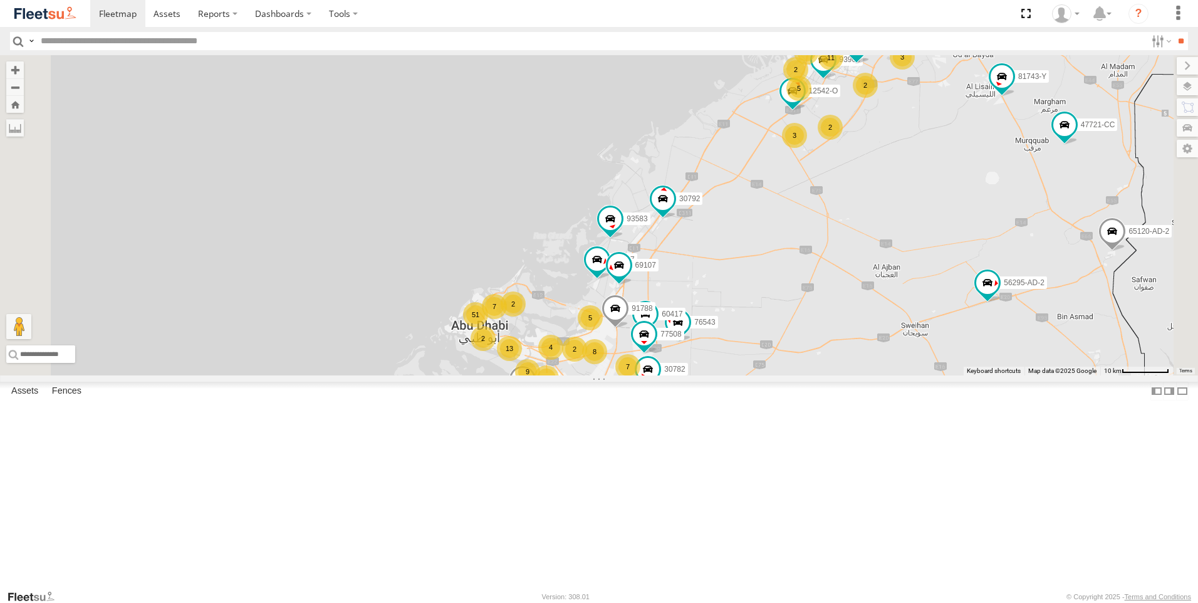
drag, startPoint x: 857, startPoint y: 338, endPoint x: 858, endPoint y: 466, distance: 127.8
click at [858, 375] on div "63659-1 93582 65120-AD-2 93586-auh 86859 56295-AD-2 24419-AD-13 93591 30792 935…" at bounding box center [599, 215] width 1198 height 320
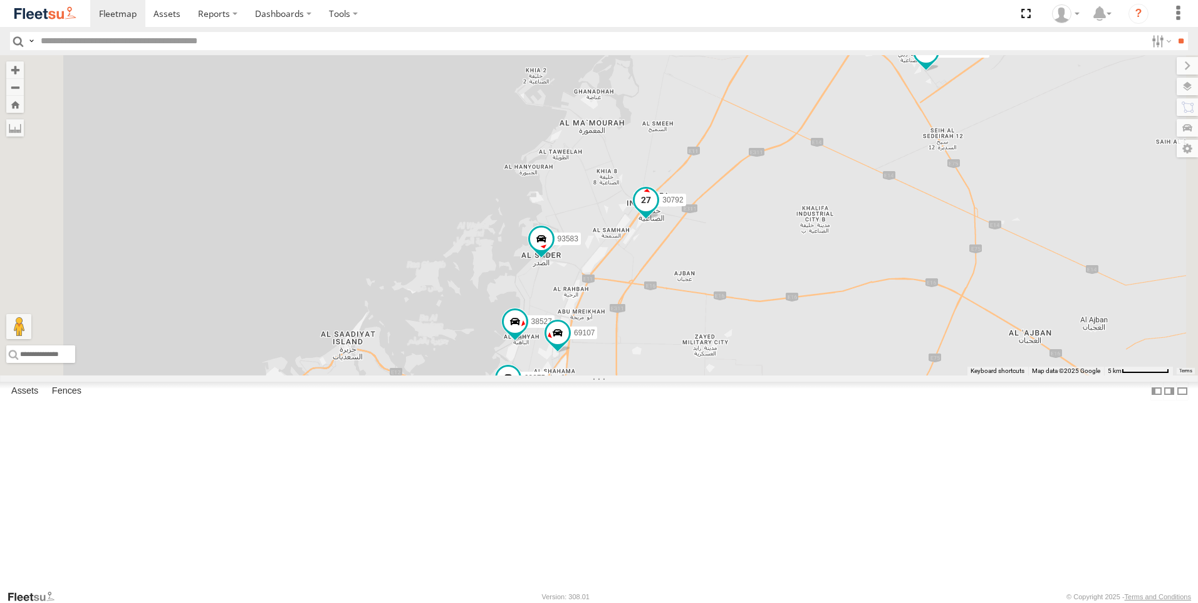
click at [657, 211] on span at bounding box center [646, 200] width 23 height 23
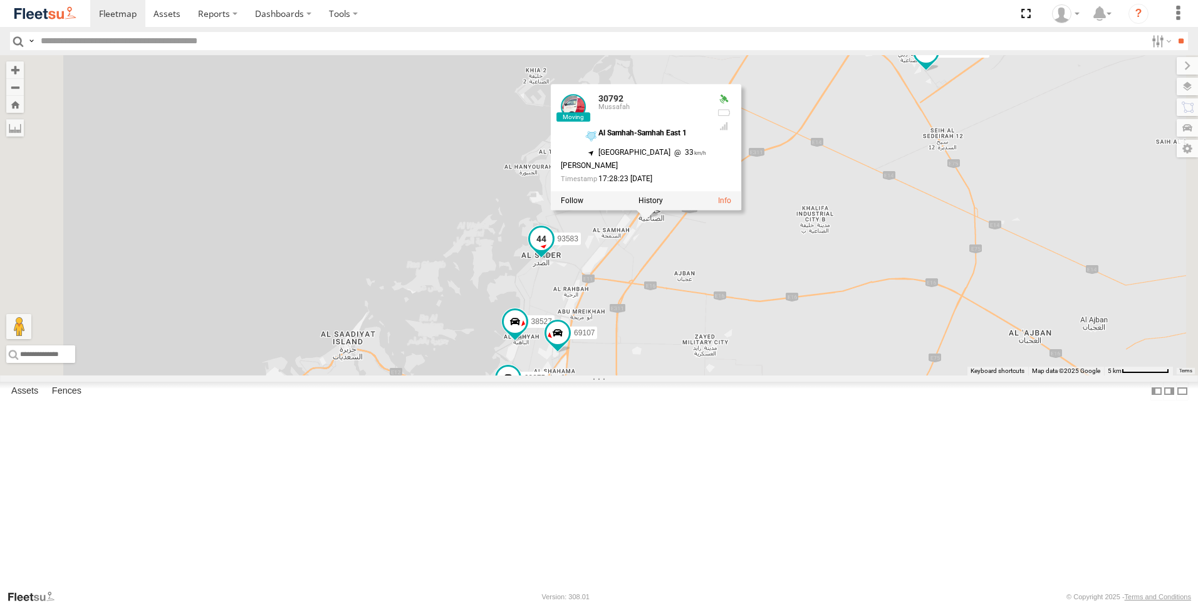
click at [553, 250] on span at bounding box center [541, 238] width 23 height 23
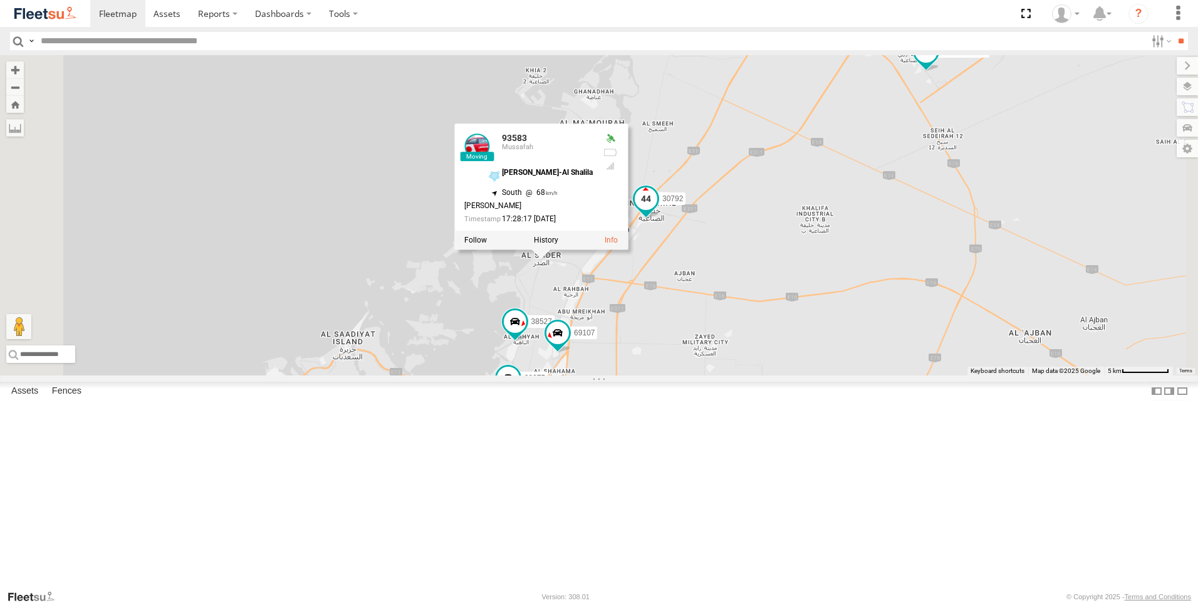
click at [660, 219] on span at bounding box center [646, 202] width 28 height 34
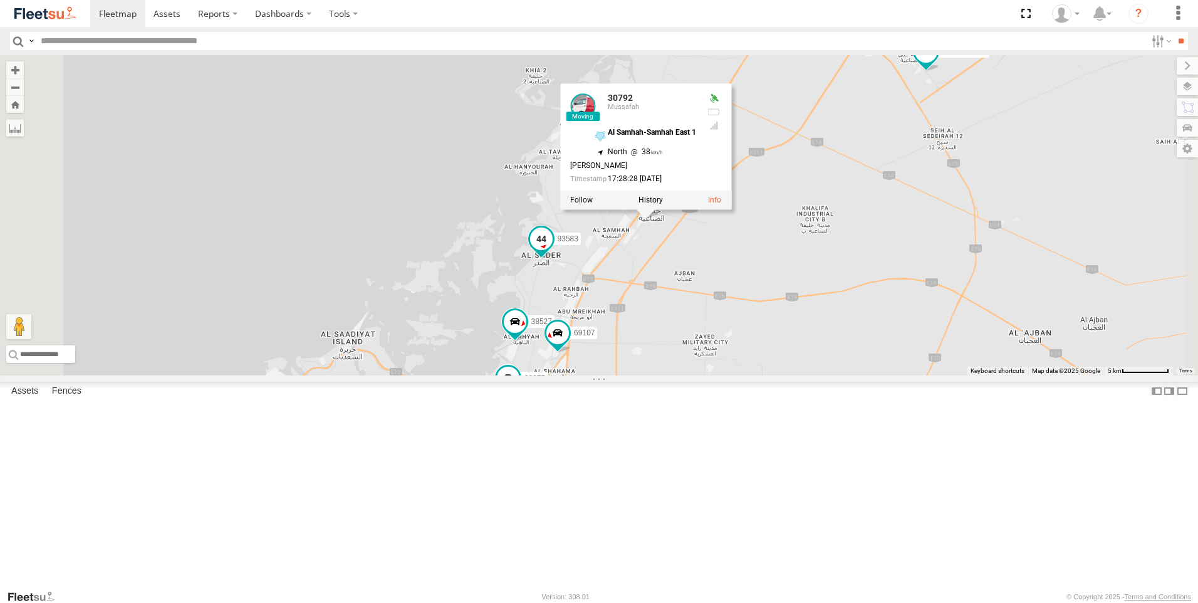
click at [553, 250] on span at bounding box center [541, 238] width 23 height 23
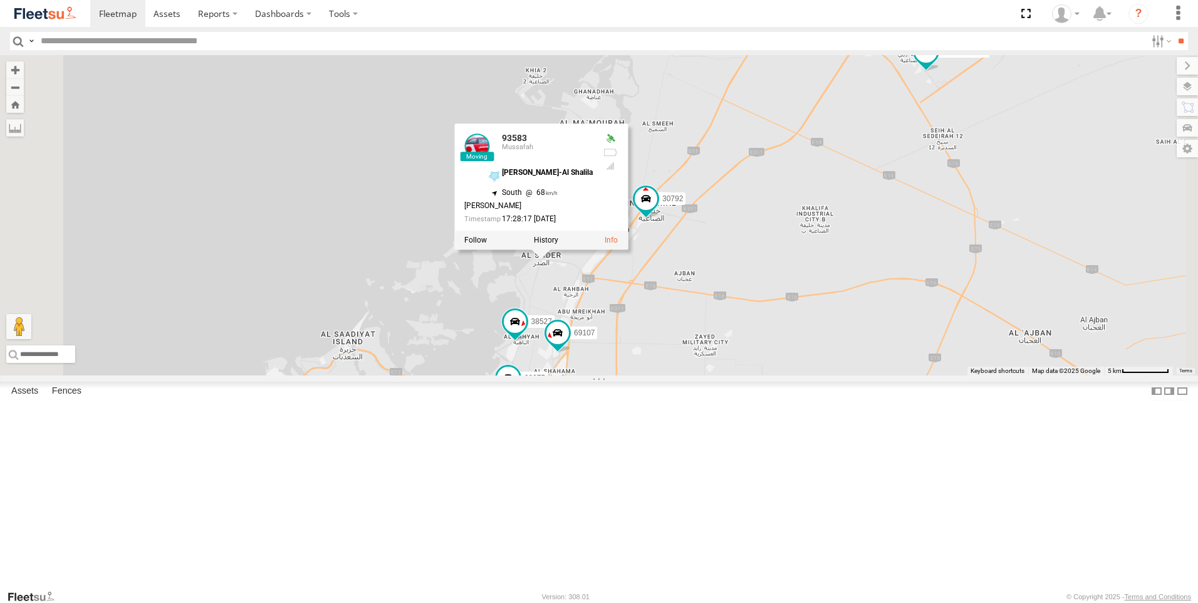
click at [763, 375] on div "63659-1 93582 65120-AD-2 93586-auh 86859 56295-AD-2 24419-AD-13 93591 30792 935…" at bounding box center [599, 215] width 1198 height 320
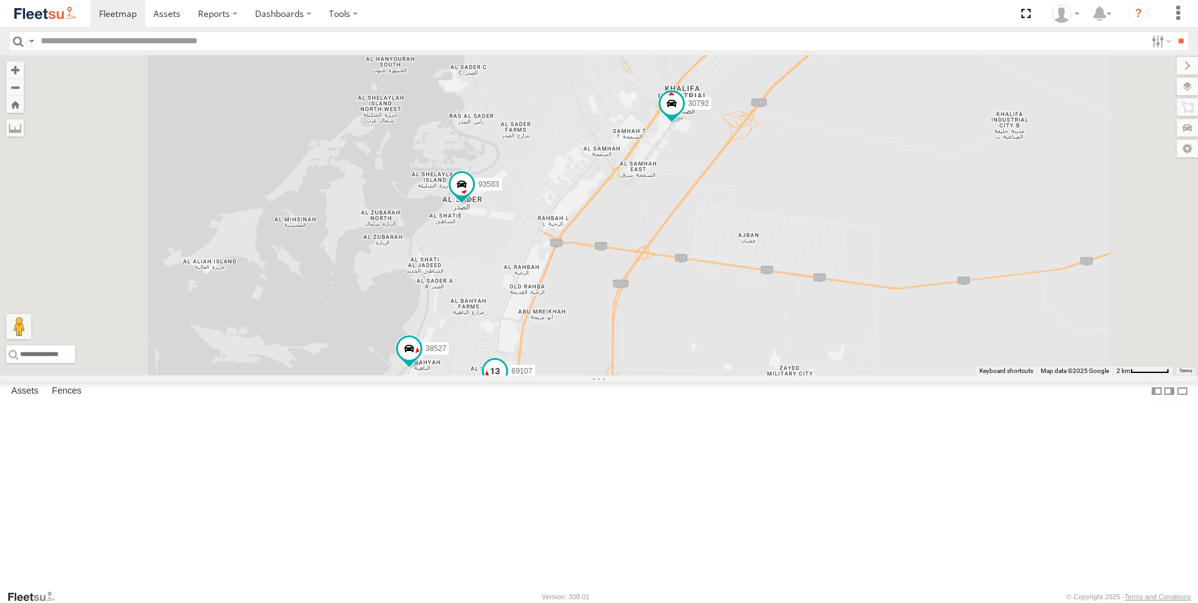
click at [509, 391] on span at bounding box center [495, 374] width 28 height 34
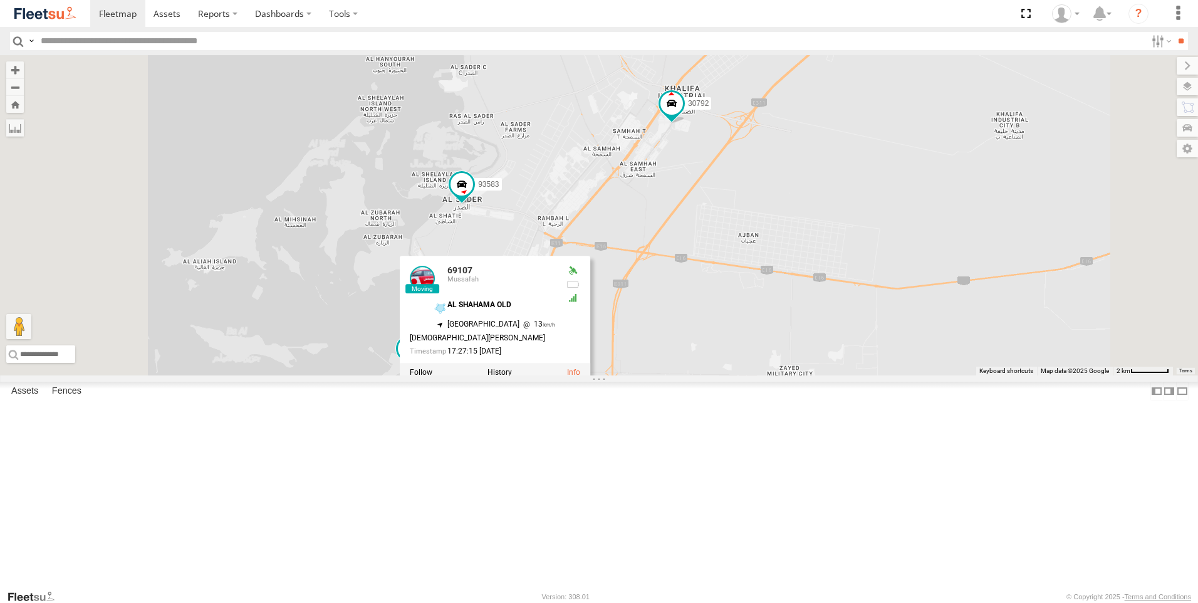
click at [605, 375] on div "63659-1 93582 65120-AD-2 93586-auh 86859 56295-AD-2 24419-AD-13 93591 30792 935…" at bounding box center [599, 215] width 1198 height 320
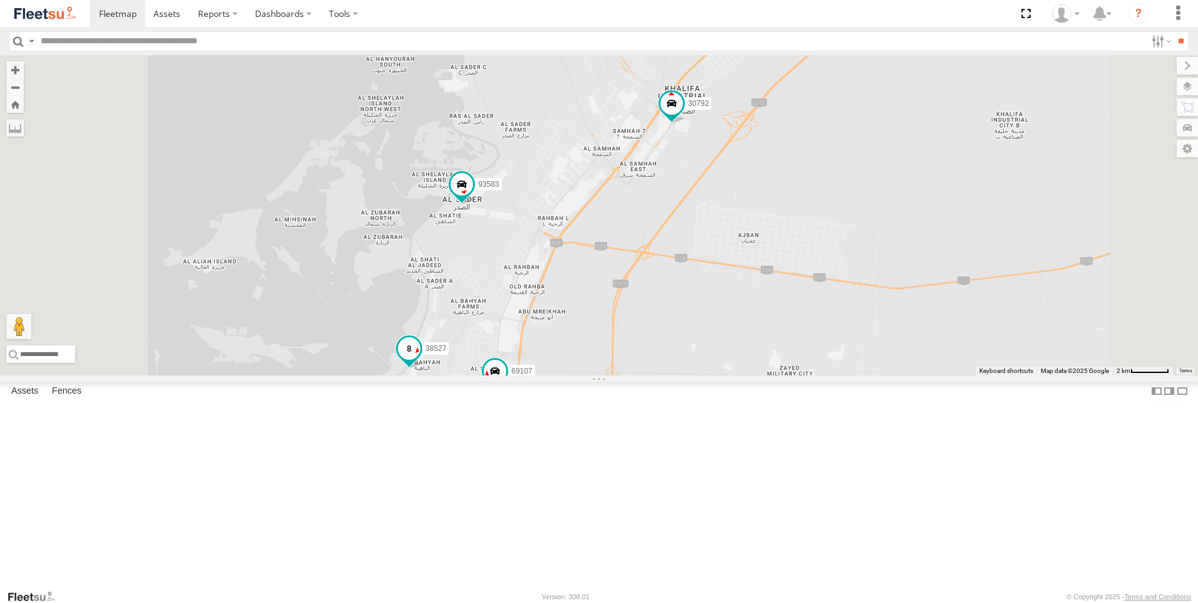
click at [420, 360] on span at bounding box center [409, 348] width 23 height 23
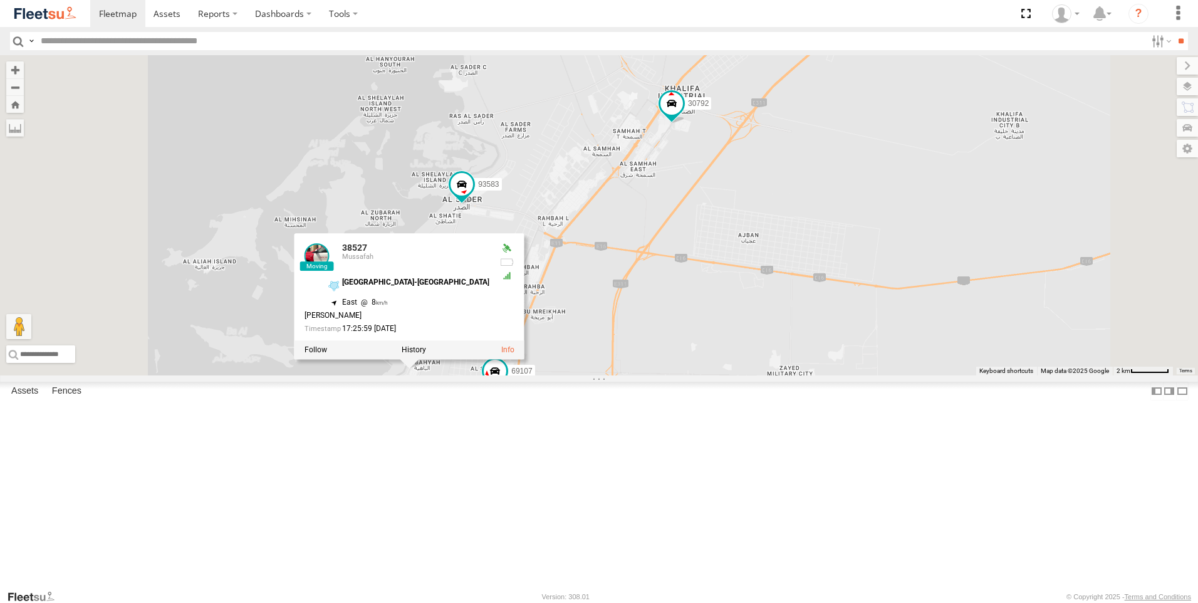
click at [559, 375] on div "63659-1 93582 65120-AD-2 93586-auh 86859 56295-AD-2 24419-AD-13 93591 30792 935…" at bounding box center [599, 215] width 1198 height 320
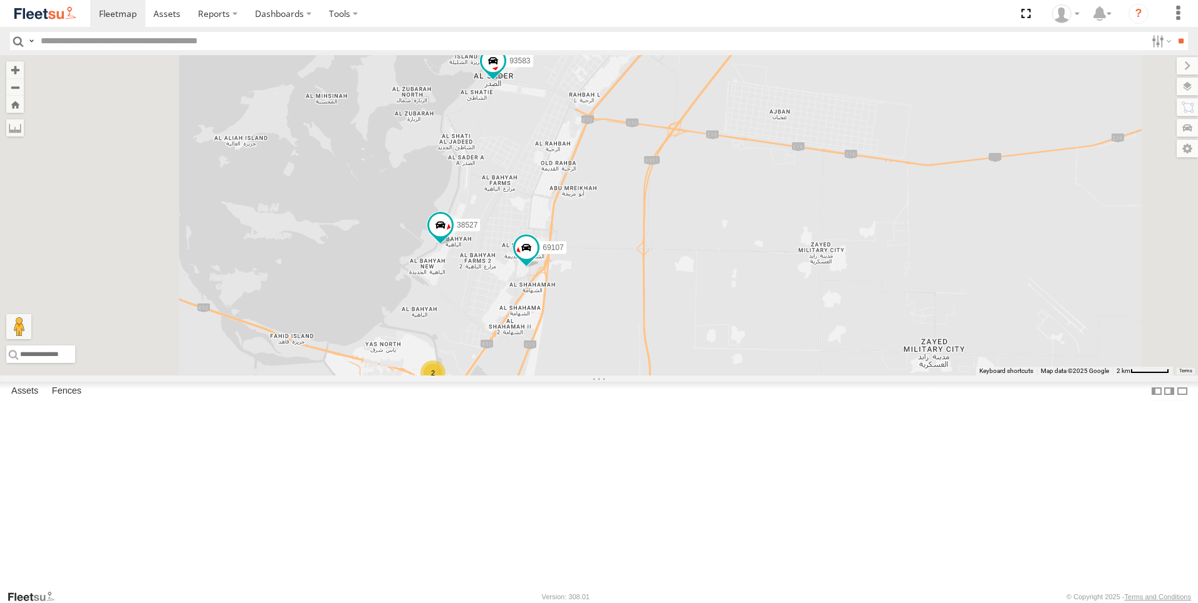
drag, startPoint x: 591, startPoint y: 553, endPoint x: 675, endPoint y: 363, distance: 207.6
click at [675, 363] on div "63659-1 93582 65120-AD-2 93586-auh 86859 56295-AD-2 24419-AD-13 93591 30792 935…" at bounding box center [599, 215] width 1198 height 320
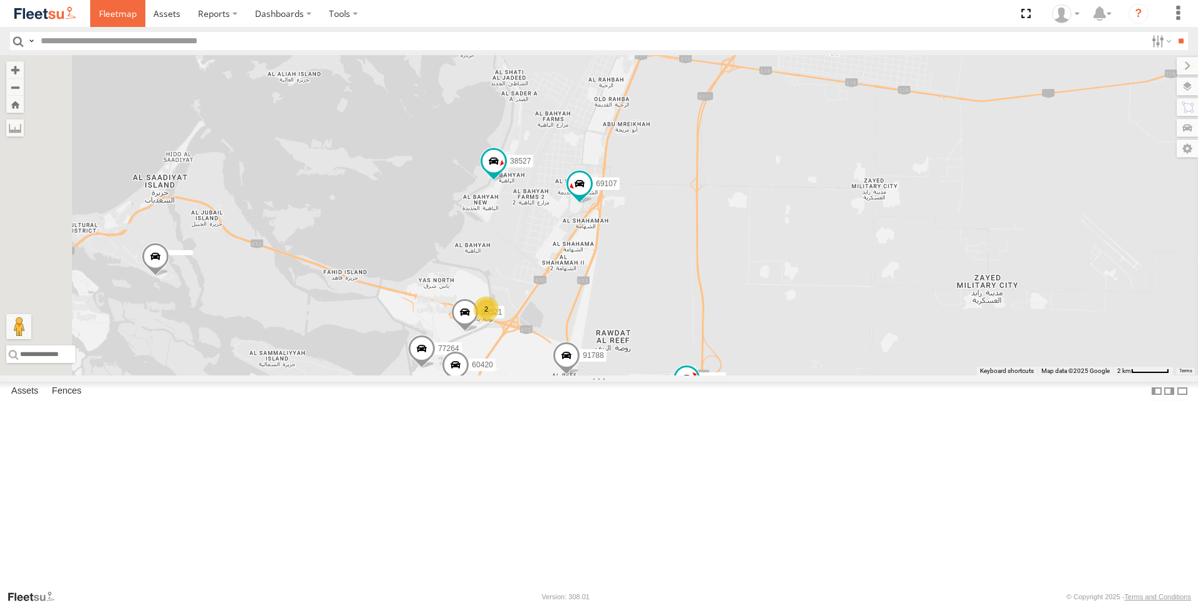
click at [126, 20] on link at bounding box center [117, 13] width 55 height 27
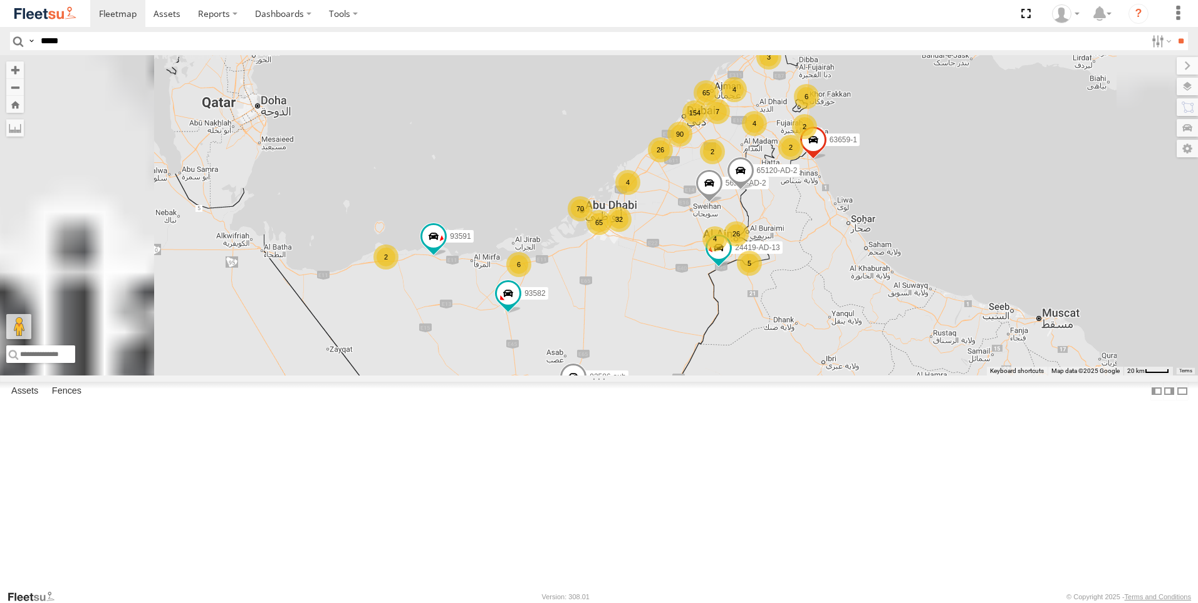
type input "*****"
click at [1174, 32] on input "**" at bounding box center [1181, 41] width 14 height 18
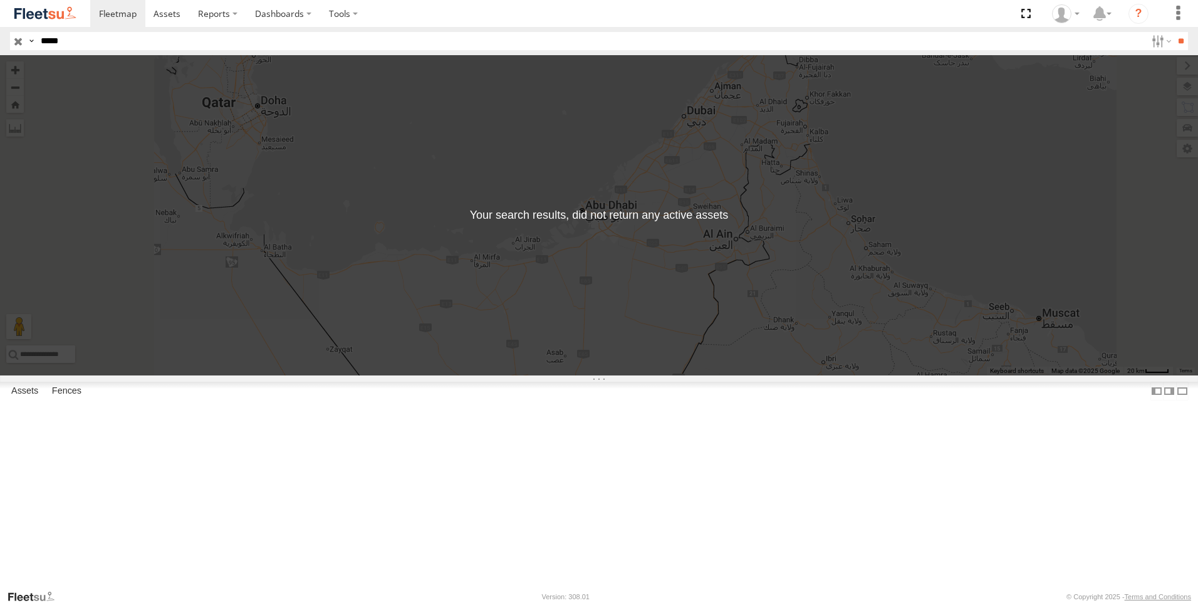
drag, startPoint x: 75, startPoint y: 42, endPoint x: 17, endPoint y: 45, distance: 58.4
click at [17, 45] on div "Search Query Asset ID Asset Label Registration Manufacturer Model VIN Job ID Dr…" at bounding box center [592, 41] width 1164 height 18
click at [0, 0] on div "All Assets" at bounding box center [0, 0] width 0 height 0
click at [0, 0] on div at bounding box center [0, 0] width 0 height 0
click at [0, 0] on link at bounding box center [0, 0] width 0 height 0
